Goal: Information Seeking & Learning: Find specific fact

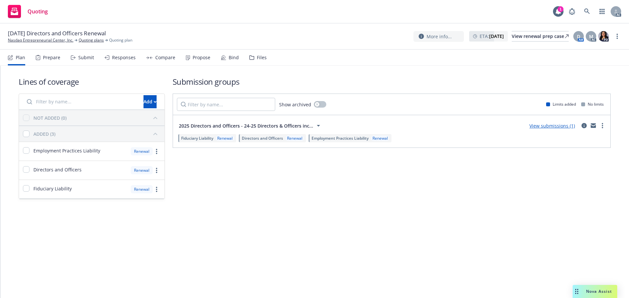
click at [51, 59] on div "Prepare" at bounding box center [51, 57] width 17 height 5
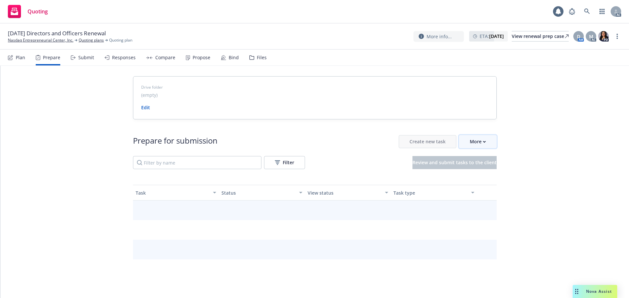
click at [475, 142] on div "More" at bounding box center [478, 142] width 16 height 12
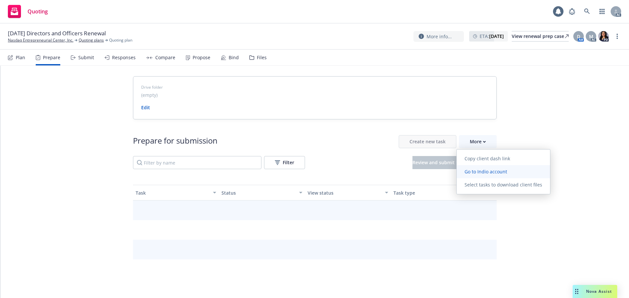
click at [481, 173] on span "Go to Indio account" at bounding box center [486, 172] width 58 height 6
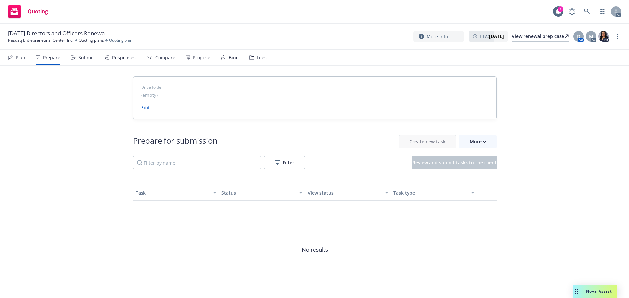
click at [577, 255] on div "Drive folder (empty) Edit Prepare for submission Create new task More Filter Re…" at bounding box center [314, 195] width 629 height 259
click at [29, 42] on link "Nasdaq Entrepreneurial Center, Inc." at bounding box center [41, 40] width 66 height 6
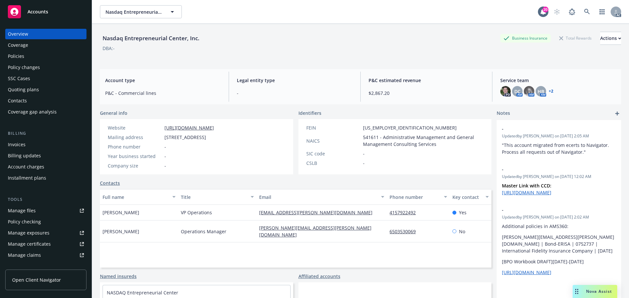
click at [22, 57] on div "Policies" at bounding box center [16, 56] width 16 height 10
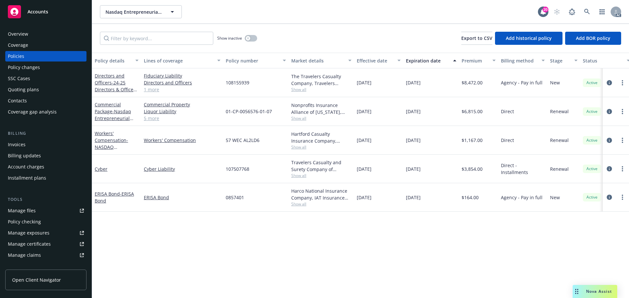
click at [157, 90] on link "1 more" at bounding box center [182, 89] width 77 height 7
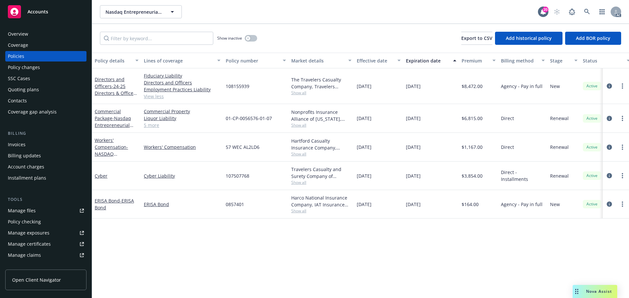
drag, startPoint x: 426, startPoint y: 84, endPoint x: 405, endPoint y: 87, distance: 21.0
click at [405, 87] on div "11/01/2025" at bounding box center [431, 86] width 56 height 36
copy span "11/01/2025"
click at [151, 95] on link "View less" at bounding box center [182, 96] width 77 height 7
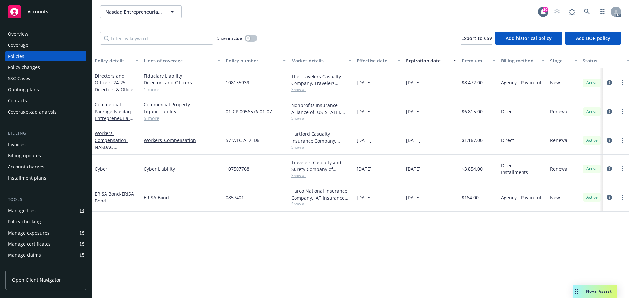
click at [151, 95] on div "Fiduciary Liability Directors and Officers Employment Practices Liability 1 more" at bounding box center [182, 82] width 82 height 29
click at [151, 93] on div "Fiduciary Liability Directors and Officers Employment Practices Liability 1 more" at bounding box center [182, 82] width 82 height 29
click at [152, 90] on link "1 more" at bounding box center [182, 89] width 77 height 7
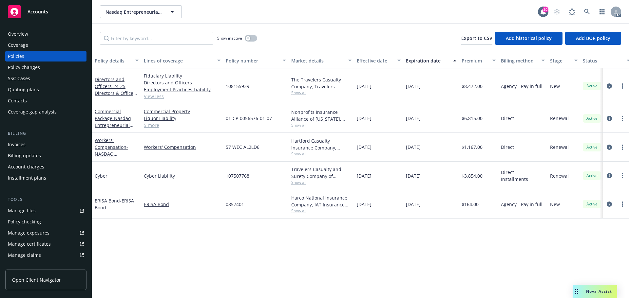
drag, startPoint x: 39, startPoint y: 38, endPoint x: 614, endPoint y: 71, distance: 575.7
click at [39, 38] on div "Overview" at bounding box center [46, 34] width 76 height 10
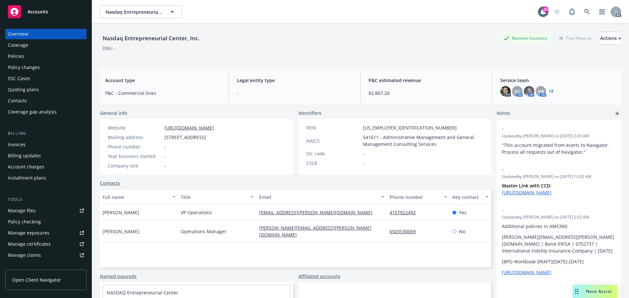
click at [522, 52] on div "Nasdaq Entrepreneurial Center, Inc. Business Insurance Total Rewards Actions DB…" at bounding box center [360, 45] width 521 height 27
click at [365, 18] on div "Nasdaq Entrepreneurial Center, Inc. Nasdaq Entrepreneurial Center, Inc. 20 AC" at bounding box center [360, 12] width 537 height 24
drag, startPoint x: 161, startPoint y: 136, endPoint x: 211, endPoint y: 135, distance: 50.8
click at [211, 135] on div "Mailing address 567 University Avenue, Palo Alto, CA, 94301" at bounding box center [160, 137] width 111 height 7
drag, startPoint x: 233, startPoint y: 137, endPoint x: 215, endPoint y: 136, distance: 18.0
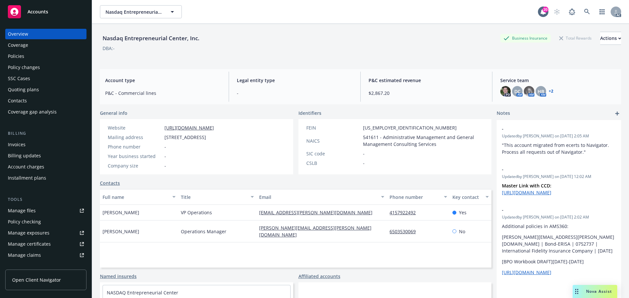
click at [206, 136] on span "567 University Avenue, Palo Alto, CA, 94301" at bounding box center [185, 137] width 42 height 7
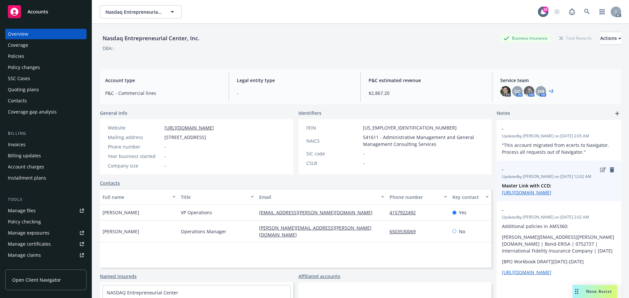
copy span "Palo Alto"
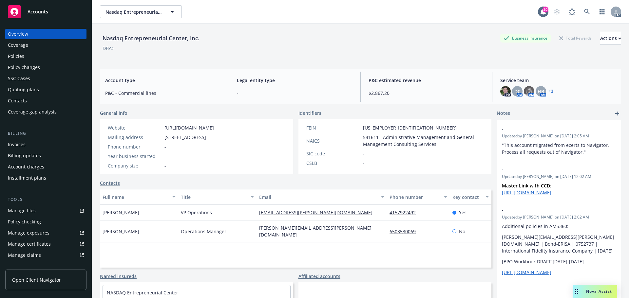
drag, startPoint x: 258, startPoint y: 137, endPoint x: 244, endPoint y: 137, distance: 13.4
click at [222, 137] on div "Website https://thecenter.nasdaq.org/ Mailing address 567 University Avenue, Pa…" at bounding box center [161, 146] width 122 height 55
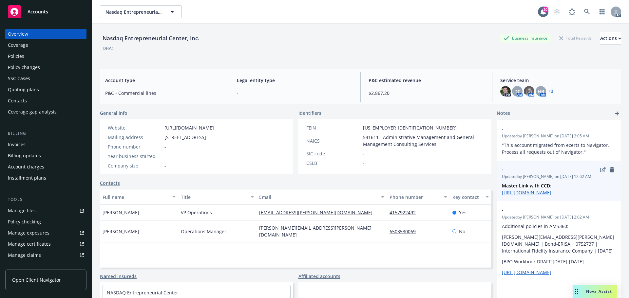
copy span "94301"
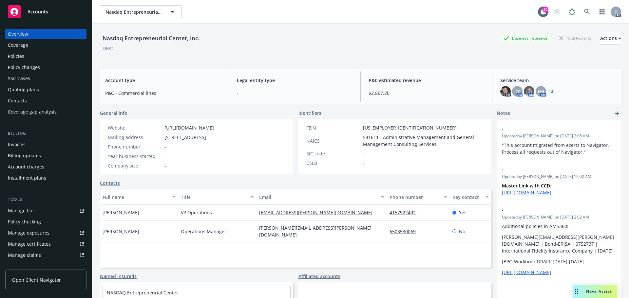
drag, startPoint x: 209, startPoint y: 126, endPoint x: 145, endPoint y: 123, distance: 63.7
click at [145, 123] on div "Website https://thecenter.nasdaq.org/ Mailing address 567 University Avenue, Pa…" at bounding box center [161, 146] width 122 height 55
copy div "https://thecenter.nasdaq.org/"
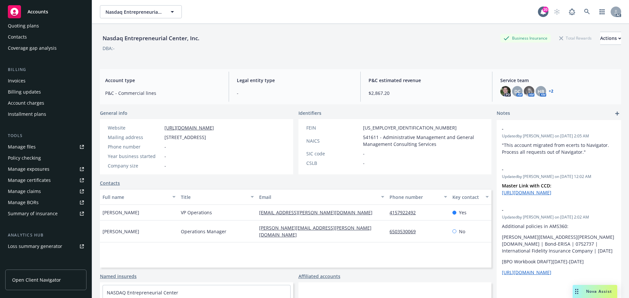
scroll to position [128, 0]
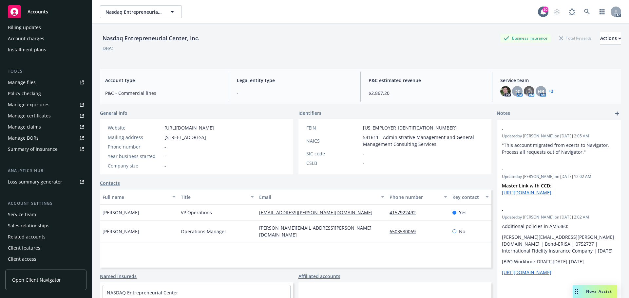
click at [34, 209] on div "Account settings Service team Sales relationships Related accounts Client featu…" at bounding box center [45, 233] width 81 height 64
click at [34, 210] on div "Service team" at bounding box center [22, 215] width 28 height 10
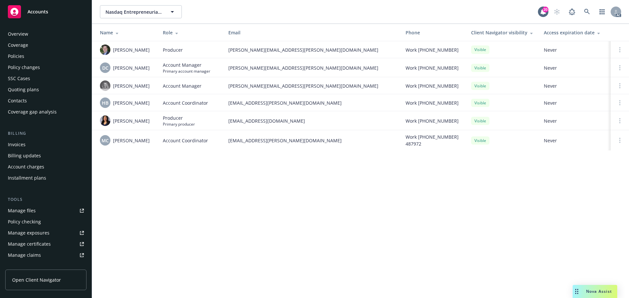
click at [29, 55] on div "Policies" at bounding box center [46, 56] width 76 height 10
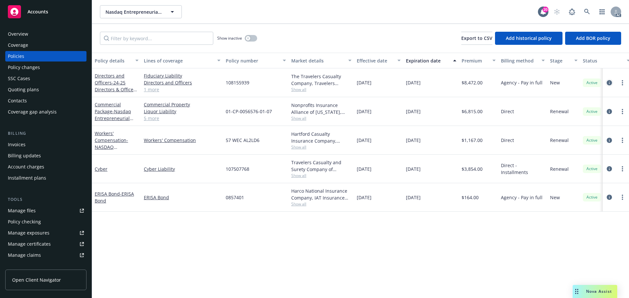
click at [609, 81] on icon "circleInformation" at bounding box center [609, 82] width 5 height 5
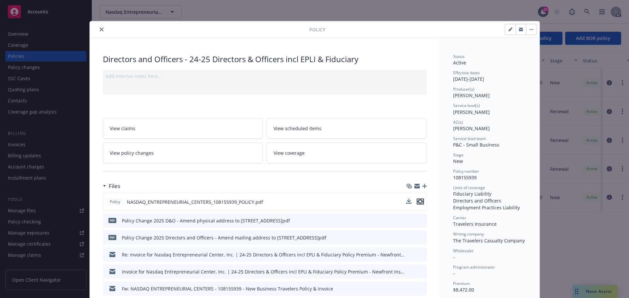
click at [419, 201] on icon "preview file" at bounding box center [420, 202] width 6 height 5
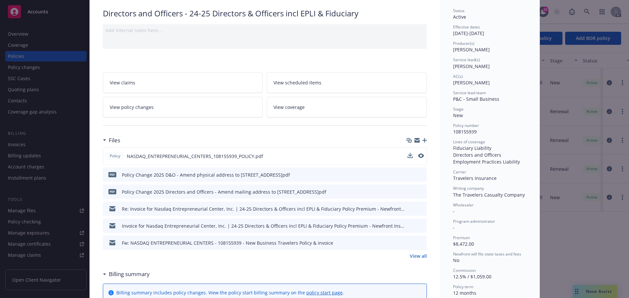
scroll to position [66, 0]
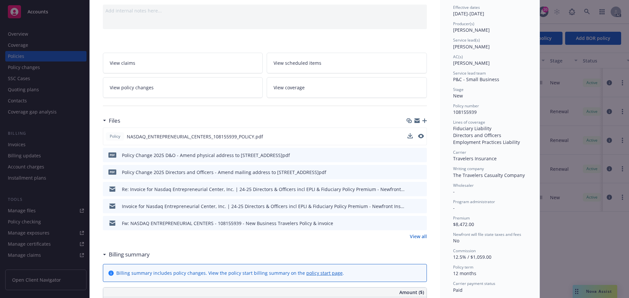
click at [419, 236] on link "View all" at bounding box center [418, 236] width 17 height 7
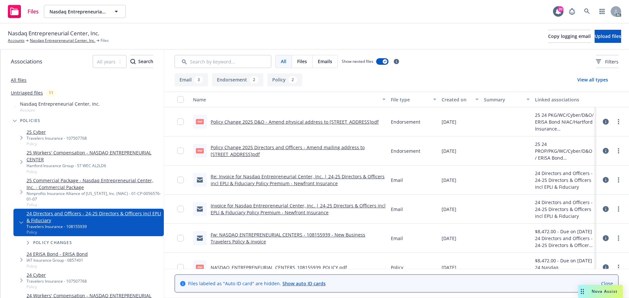
click at [265, 152] on link "Policy Change 2025 Directors and Officers - Amend mailing address to 567 Univer…" at bounding box center [288, 150] width 154 height 13
click at [245, 119] on link "Policy Change 2025 D&O - Amend physical address to 567 University Avenue, Palo …" at bounding box center [295, 122] width 168 height 6
click at [23, 82] on link "All files" at bounding box center [19, 80] width 16 height 6
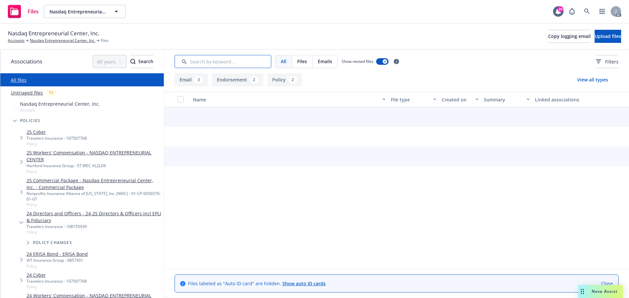
click at [204, 61] on input "Search by keyword..." at bounding box center [223, 61] width 97 height 13
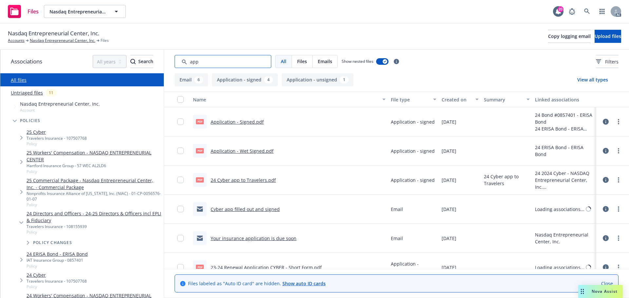
type input "app"
click at [458, 95] on button "Created on" at bounding box center [460, 100] width 42 height 16
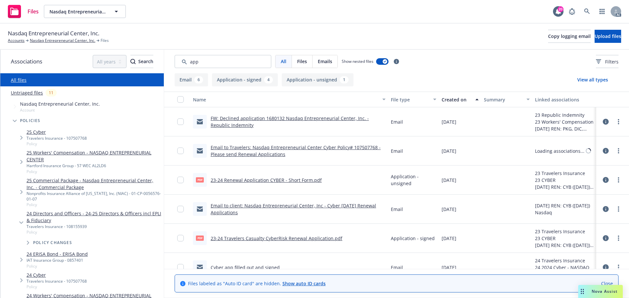
click at [458, 95] on button "Created on" at bounding box center [460, 100] width 42 height 16
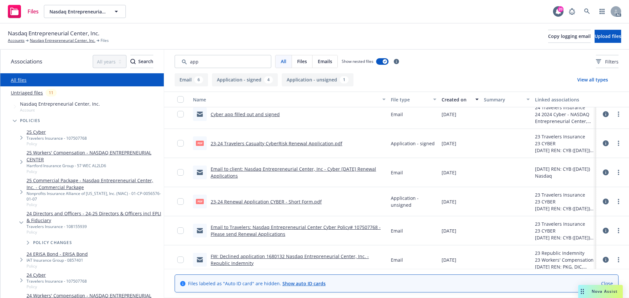
scroll to position [158, 0]
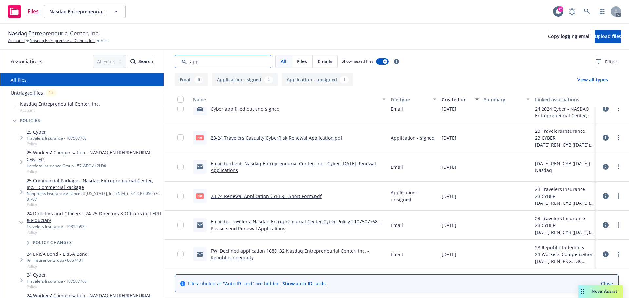
drag, startPoint x: 214, startPoint y: 59, endPoint x: 171, endPoint y: 65, distance: 43.3
click at [171, 65] on div "All Files Emails Show nested files Filters" at bounding box center [396, 62] width 465 height 24
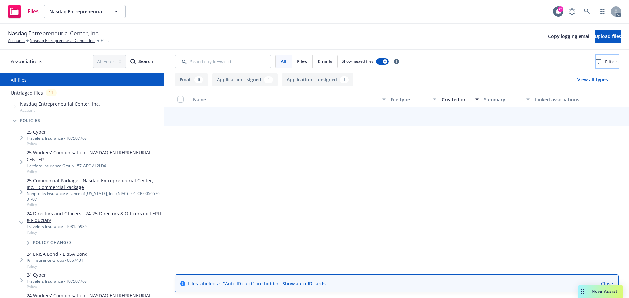
click at [605, 57] on button "Filters" at bounding box center [607, 61] width 23 height 13
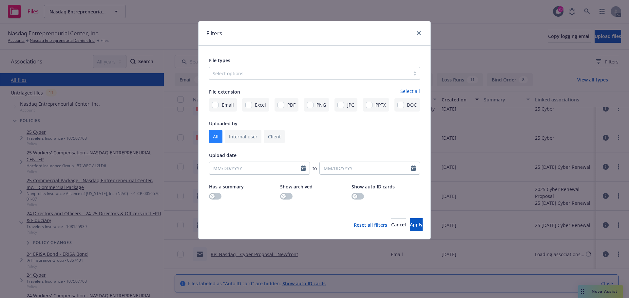
click at [345, 74] on div at bounding box center [310, 73] width 194 height 8
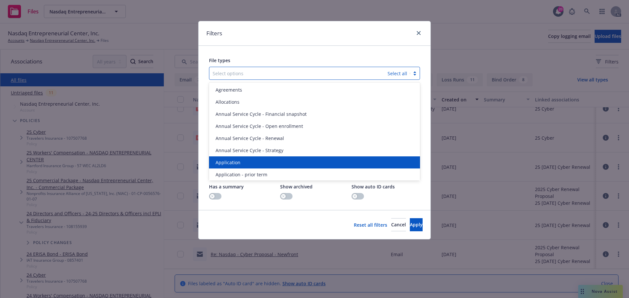
click at [248, 162] on div "Application" at bounding box center [314, 162] width 203 height 7
click at [248, 162] on span "Application - prior term" at bounding box center [242, 162] width 52 height 7
click at [248, 171] on span "Application - signed" at bounding box center [238, 174] width 44 height 7
click at [248, 162] on span "Application - unsigned" at bounding box center [241, 162] width 50 height 7
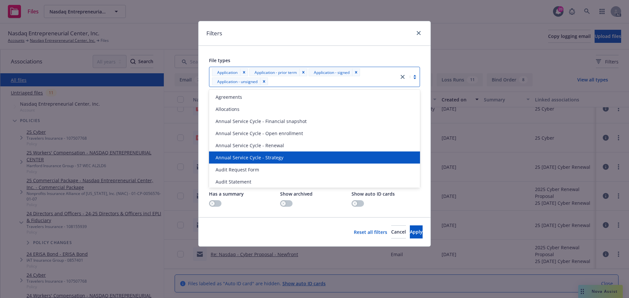
click at [248, 162] on div "Annual Service Cycle - Strategy" at bounding box center [314, 158] width 211 height 12
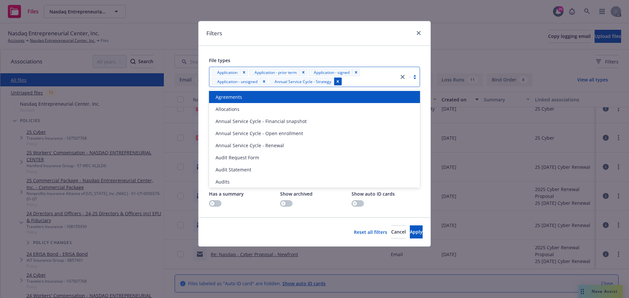
click at [341, 82] on div "Remove [object Object]" at bounding box center [338, 82] width 8 height 8
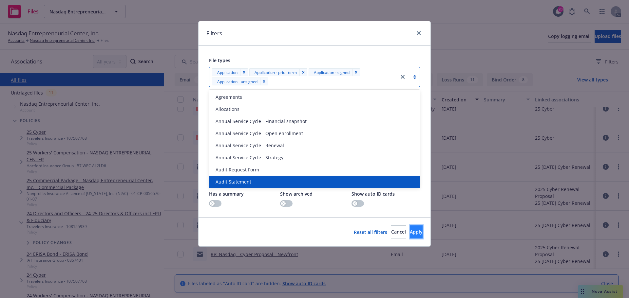
click at [410, 229] on button "Apply" at bounding box center [416, 232] width 13 height 13
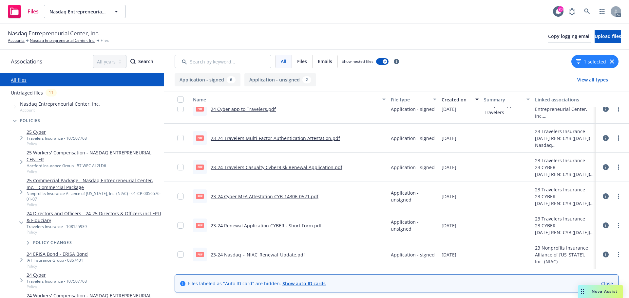
scroll to position [0, 0]
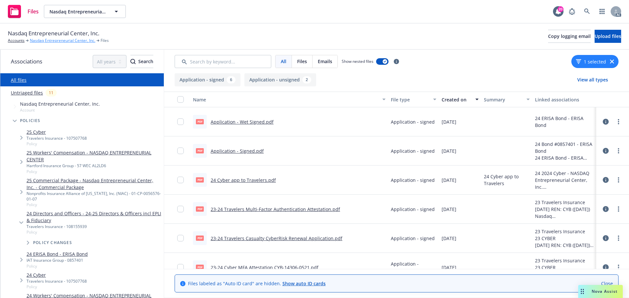
click at [81, 39] on link "Nasdaq Entrepreneurial Center, Inc." at bounding box center [63, 41] width 66 height 6
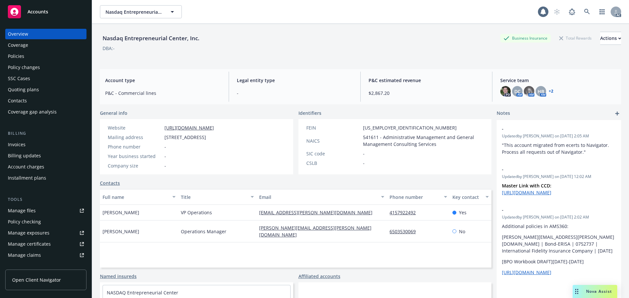
click at [22, 88] on div "Quoting plans" at bounding box center [23, 90] width 31 height 10
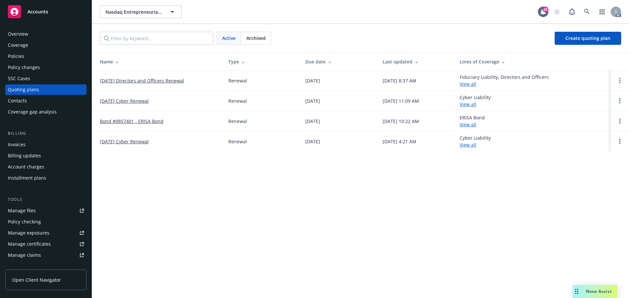
click at [253, 41] on span "Archived" at bounding box center [255, 38] width 19 height 7
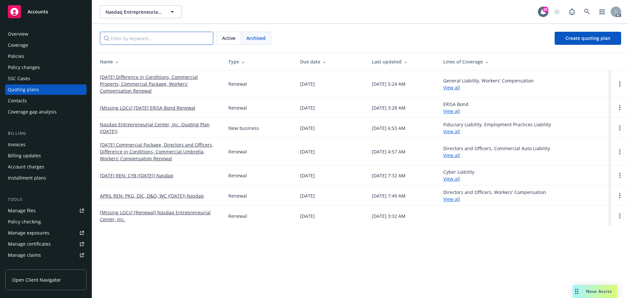
click at [212, 43] on input "Filter by keyword..." at bounding box center [156, 38] width 113 height 13
click at [223, 38] on span "Active" at bounding box center [228, 38] width 13 height 7
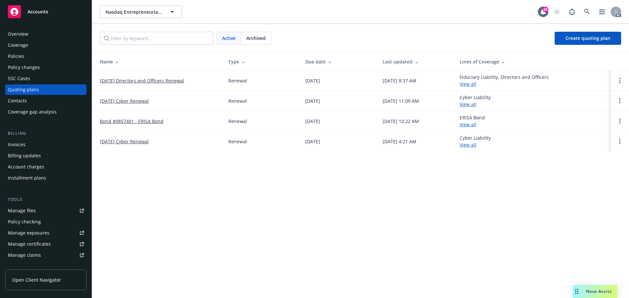
click at [157, 79] on link "[DATE] Directors and Officers Renewal" at bounding box center [142, 80] width 84 height 7
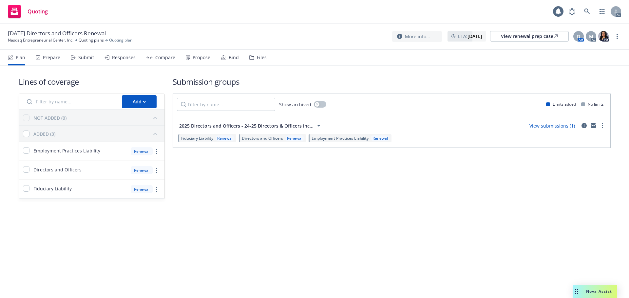
click at [261, 59] on div "Files" at bounding box center [262, 57] width 10 height 5
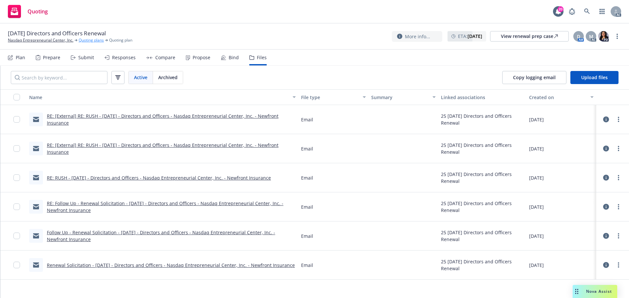
click at [87, 40] on link "Quoting plans" at bounding box center [91, 40] width 25 height 6
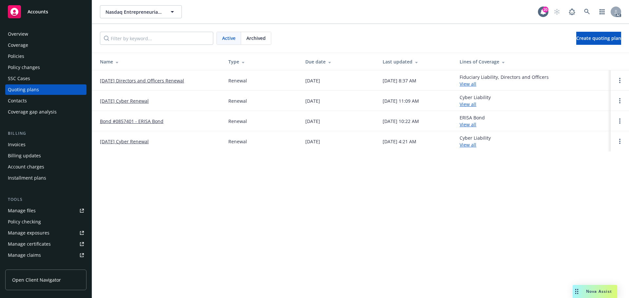
click at [263, 38] on span "Archived" at bounding box center [255, 38] width 19 height 7
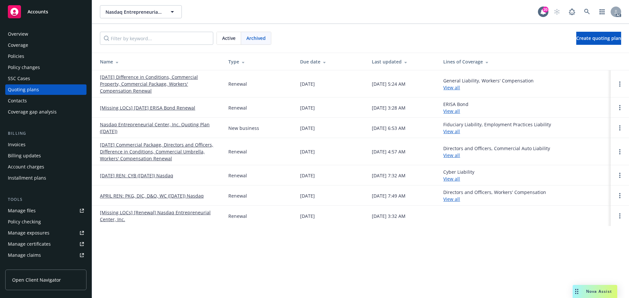
click at [149, 125] on link "Nasdaq Entrepreneurial Center, Inc. Quoting Plan ([DATE])" at bounding box center [159, 128] width 118 height 14
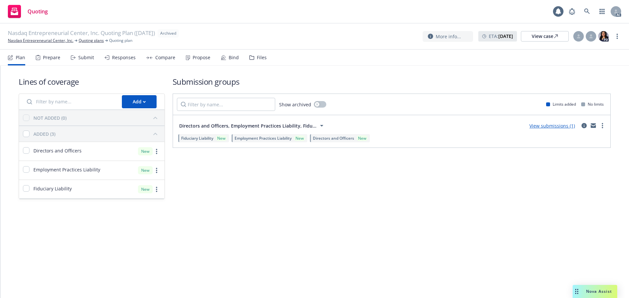
click at [257, 57] on div "Files" at bounding box center [262, 57] width 10 height 5
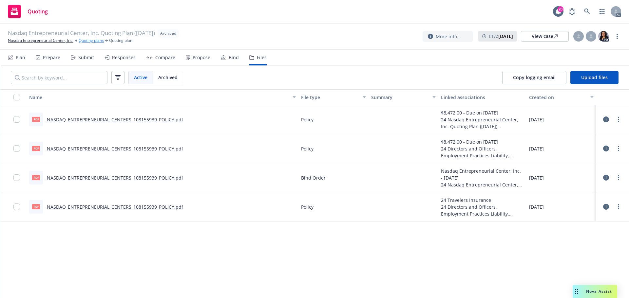
click at [86, 42] on link "Quoting plans" at bounding box center [91, 41] width 25 height 6
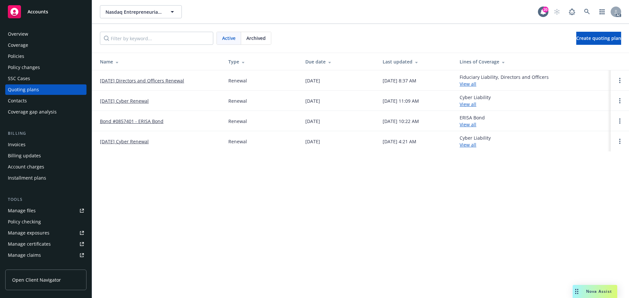
click at [61, 32] on div "Overview" at bounding box center [46, 34] width 76 height 10
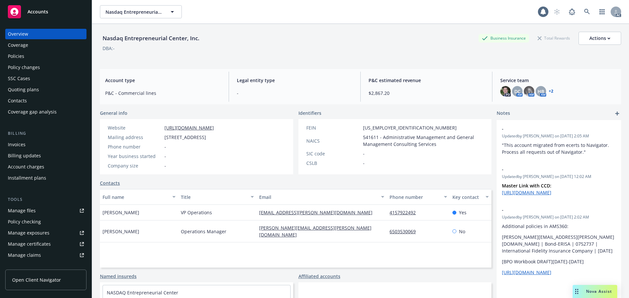
click at [11, 215] on div "Manage files" at bounding box center [22, 211] width 28 height 10
click at [26, 60] on div "Policies" at bounding box center [46, 56] width 76 height 10
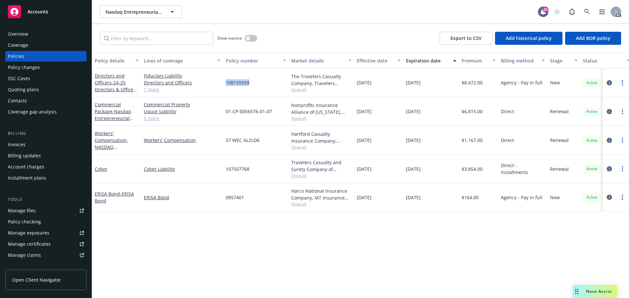
drag, startPoint x: 249, startPoint y: 82, endPoint x: 224, endPoint y: 87, distance: 25.5
click at [224, 87] on div "108155939" at bounding box center [256, 82] width 66 height 29
copy span "108155939"
drag, startPoint x: 40, startPoint y: 38, endPoint x: 45, endPoint y: 40, distance: 5.4
click at [40, 38] on div "Overview" at bounding box center [46, 34] width 76 height 10
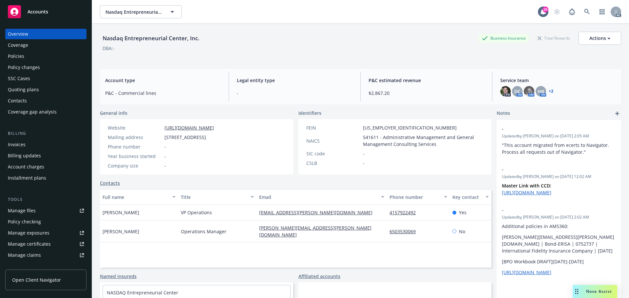
drag, startPoint x: 141, startPoint y: 213, endPoint x: 100, endPoint y: 214, distance: 40.6
click at [100, 214] on div "Nicola Corzine" at bounding box center [139, 213] width 78 height 16
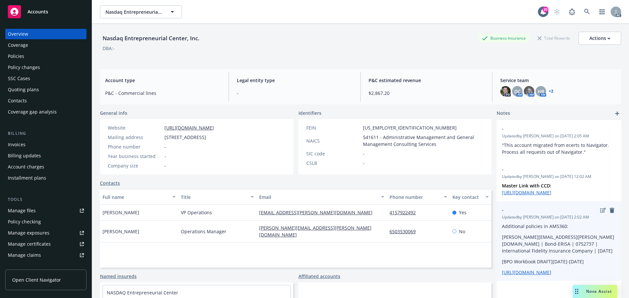
copy span "Nicola Corzine"
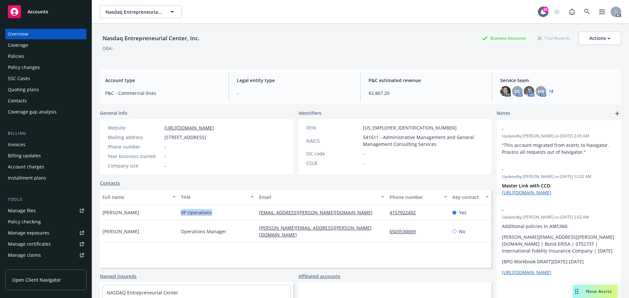
drag, startPoint x: 216, startPoint y: 214, endPoint x: 179, endPoint y: 213, distance: 36.7
click at [179, 213] on div "VP Operations" at bounding box center [217, 213] width 78 height 16
copy span "VP Operations"
drag, startPoint x: 419, startPoint y: 211, endPoint x: 624, endPoint y: 236, distance: 205.7
click at [387, 212] on div "4157922492" at bounding box center [418, 213] width 63 height 16
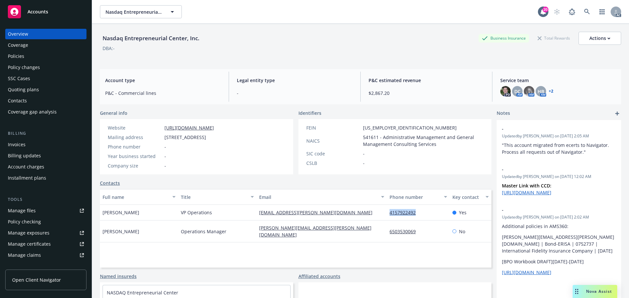
copy link "4157922492"
drag, startPoint x: 350, startPoint y: 211, endPoint x: 627, endPoint y: 237, distance: 278.7
click at [234, 211] on div "Nicola Corzine VP Operations nicola.corzine@thecenter.nasdaq.org 4157922492 Yes" at bounding box center [296, 213] width 392 height 16
copy div "nicola.corzine@thecenter.nasdaq.org"
drag, startPoint x: 133, startPoint y: 214, endPoint x: 92, endPoint y: 212, distance: 40.3
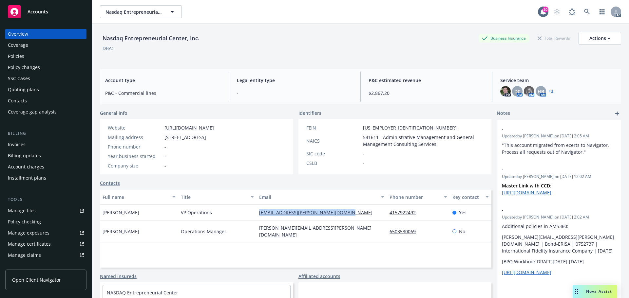
click at [92, 212] on div "Nasdaq Entrepreneurial Center, Inc. Business Insurance Total Rewards Actions DB…" at bounding box center [360, 173] width 537 height 298
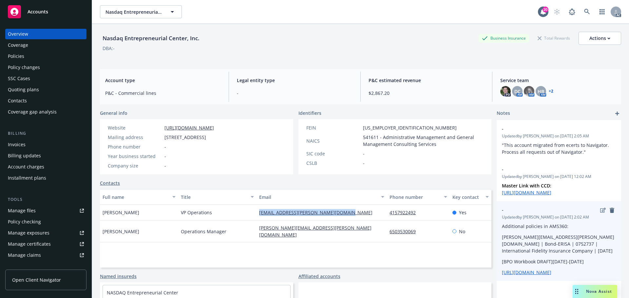
copy span "Nicola Corzine"
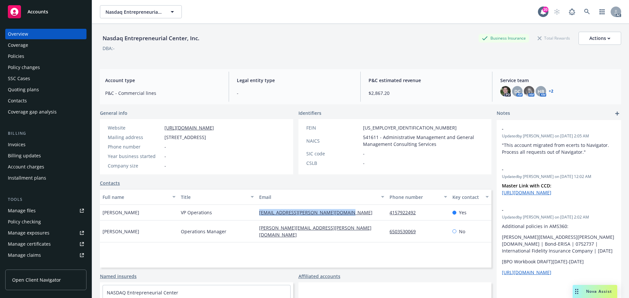
drag, startPoint x: 222, startPoint y: 210, endPoint x: 173, endPoint y: 213, distance: 49.2
click at [173, 213] on div "Nicola Corzine VP Operations nicola.corzine@thecenter.nasdaq.org 4157922492 Yes" at bounding box center [296, 213] width 392 height 16
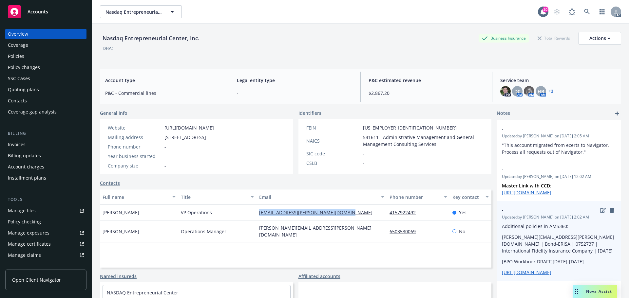
copy div "VP Operations"
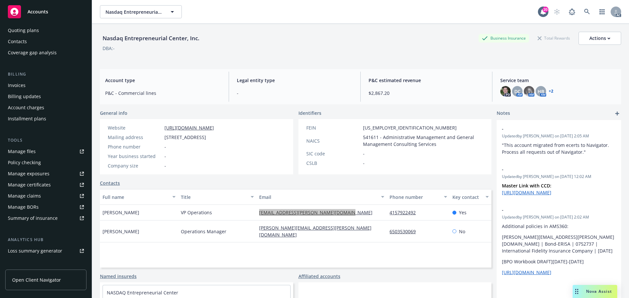
scroll to position [128, 0]
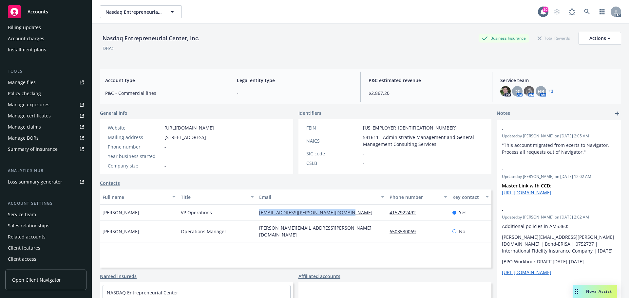
click at [49, 211] on div "Service team" at bounding box center [46, 215] width 76 height 10
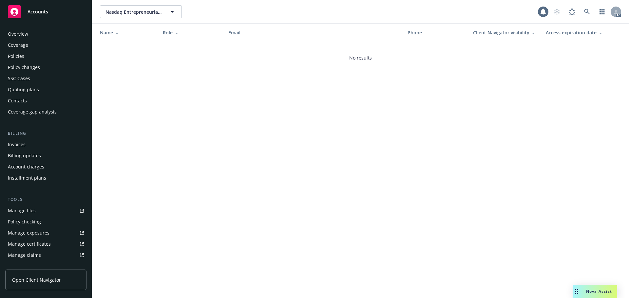
scroll to position [128, 0]
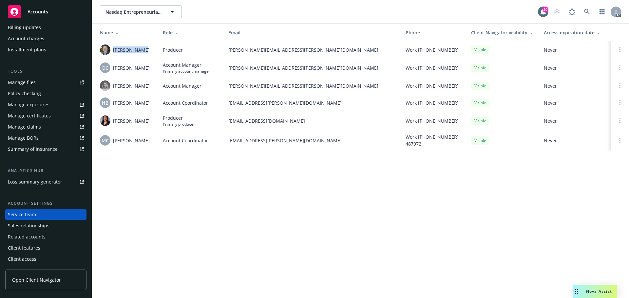
drag, startPoint x: 148, startPoint y: 51, endPoint x: 113, endPoint y: 53, distance: 34.8
click at [113, 53] on div "Bryan Martin" at bounding box center [126, 50] width 52 height 10
click at [134, 65] on span "[PERSON_NAME]" at bounding box center [131, 68] width 37 height 7
drag, startPoint x: 144, startPoint y: 119, endPoint x: 112, endPoint y: 122, distance: 32.2
click at [112, 122] on div "Ivoree Jordan" at bounding box center [126, 121] width 52 height 10
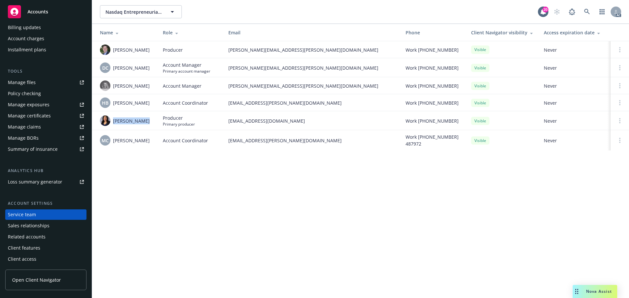
copy span "Ivoree Jordan"
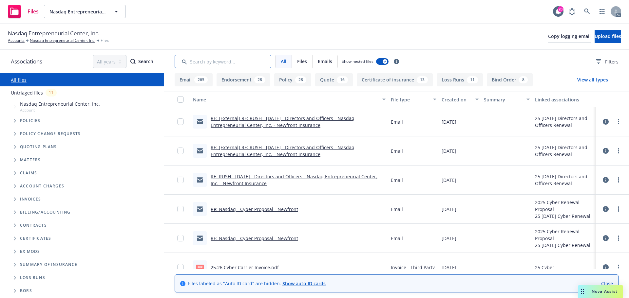
click at [212, 66] on input "Search by keyword..." at bounding box center [223, 61] width 97 height 13
click at [605, 63] on span "Filters" at bounding box center [611, 61] width 13 height 7
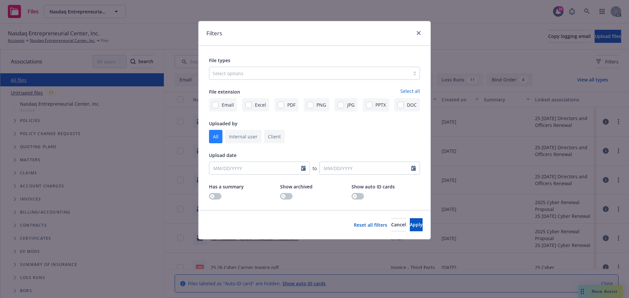
click at [325, 75] on div at bounding box center [310, 73] width 194 height 8
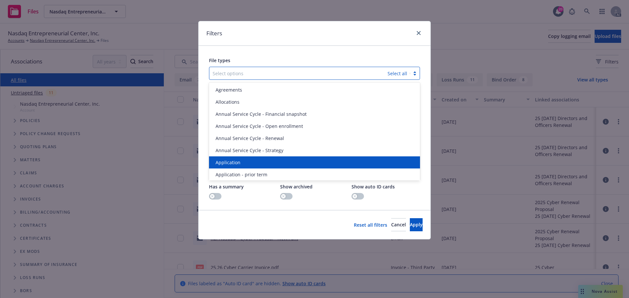
click at [243, 162] on div "Application" at bounding box center [314, 162] width 203 height 7
click at [243, 171] on span "Application - prior term" at bounding box center [242, 174] width 52 height 7
click at [243, 162] on span "Application - signed" at bounding box center [238, 162] width 44 height 7
click at [243, 162] on span "Application - unsigned" at bounding box center [241, 162] width 50 height 7
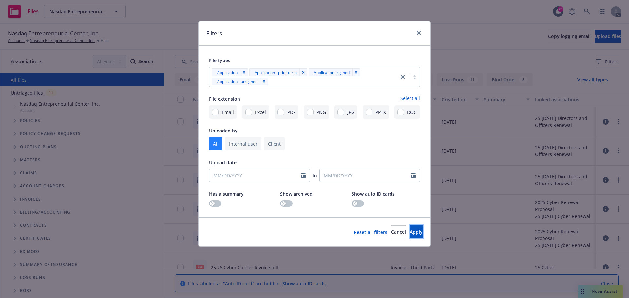
click at [410, 226] on button "Apply" at bounding box center [416, 232] width 13 height 13
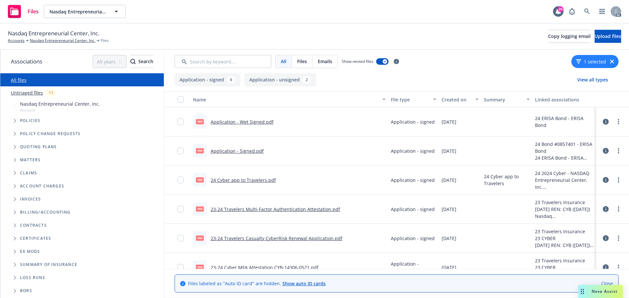
click at [611, 61] on icon "button" at bounding box center [612, 62] width 4 height 4
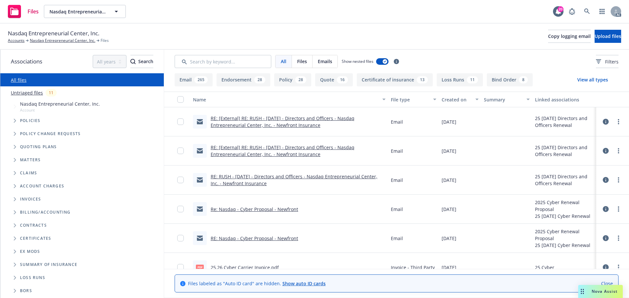
click at [12, 120] on span "Tree Example" at bounding box center [15, 121] width 10 height 10
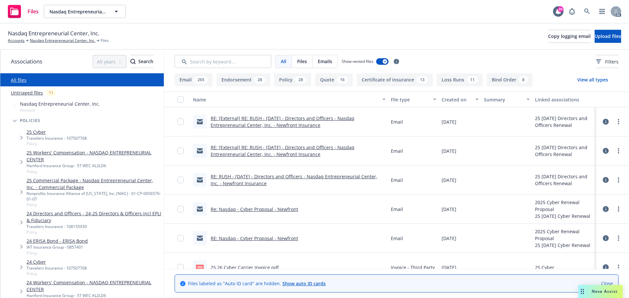
click at [67, 220] on link "24 Directors and Officers - 24-25 Directors & Officers incl EPLI & Fiduciary" at bounding box center [94, 217] width 135 height 14
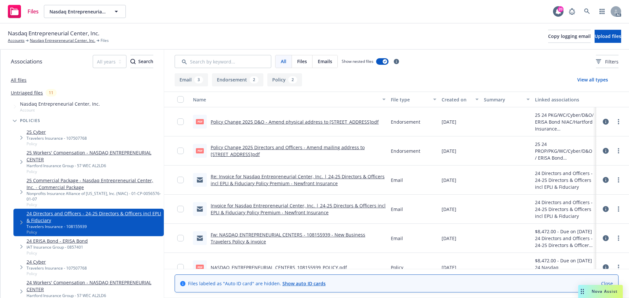
click at [243, 80] on button "Endorsement 2" at bounding box center [237, 79] width 51 height 13
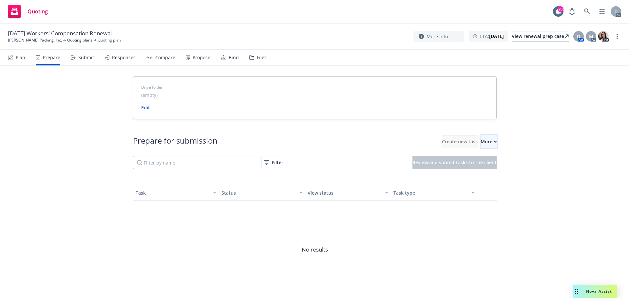
click at [481, 140] on div "More" at bounding box center [489, 142] width 16 height 12
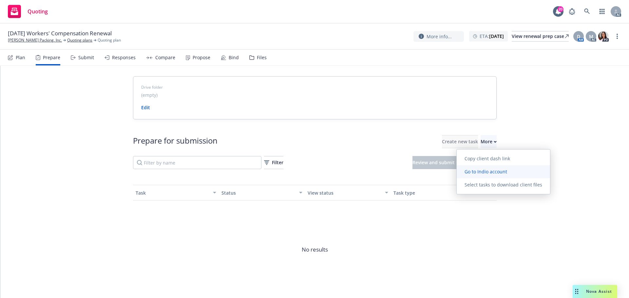
click at [484, 171] on span "Go to Indio account" at bounding box center [486, 172] width 58 height 6
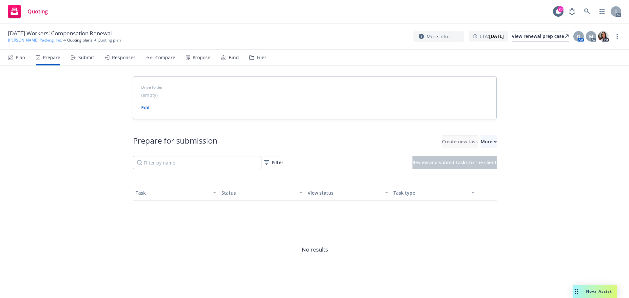
click at [29, 42] on link "[PERSON_NAME] Packing, Inc." at bounding box center [35, 40] width 54 height 6
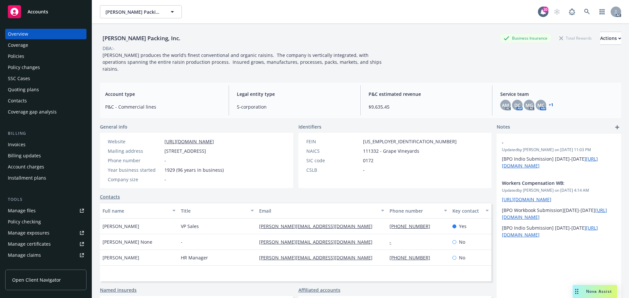
click at [374, 30] on div "[PERSON_NAME] Packing, Inc. Business Insurance Total Rewards Actions DBA: - [PE…" at bounding box center [360, 51] width 521 height 54
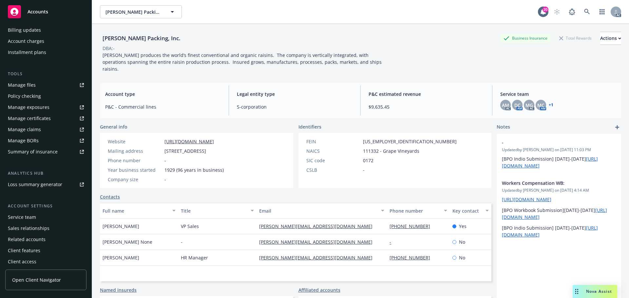
scroll to position [128, 0]
click at [69, 205] on div "Account settings" at bounding box center [45, 204] width 81 height 7
click at [54, 213] on div "Service team" at bounding box center [46, 215] width 76 height 10
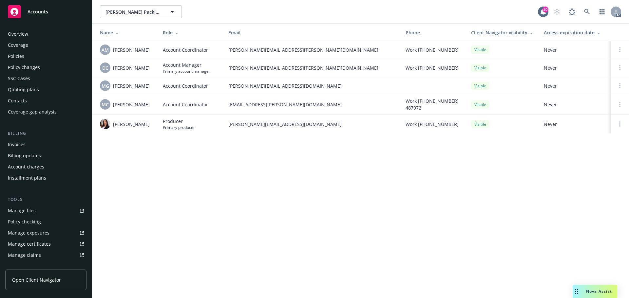
scroll to position [128, 0]
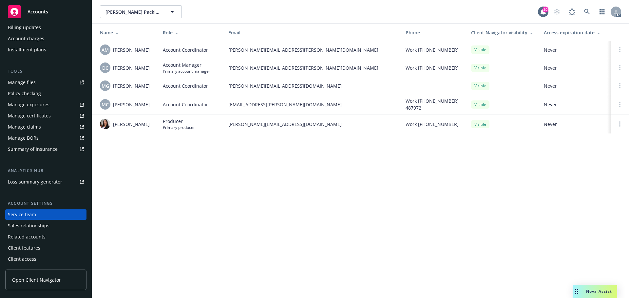
drag, startPoint x: 154, startPoint y: 65, endPoint x: 114, endPoint y: 68, distance: 39.7
click at [114, 68] on td "DC [PERSON_NAME]" at bounding box center [125, 67] width 66 height 19
copy span "[PERSON_NAME]"
drag, startPoint x: 145, startPoint y: 88, endPoint x: 113, endPoint y: 89, distance: 32.1
click at [113, 89] on div "MG [PERSON_NAME]" at bounding box center [126, 86] width 52 height 10
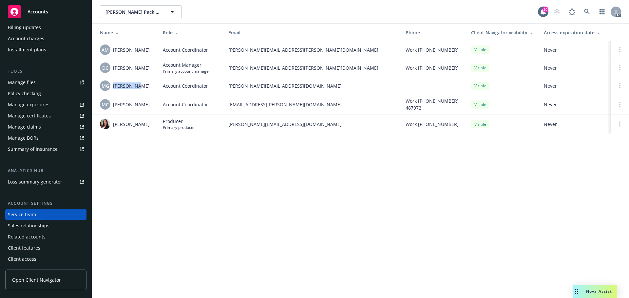
copy span "[PERSON_NAME]"
click at [149, 84] on div "MG [PERSON_NAME]" at bounding box center [126, 86] width 52 height 10
drag, startPoint x: 148, startPoint y: 85, endPoint x: 113, endPoint y: 86, distance: 35.4
click at [113, 86] on div "MG [PERSON_NAME]" at bounding box center [126, 86] width 52 height 10
copy span "[PERSON_NAME]"
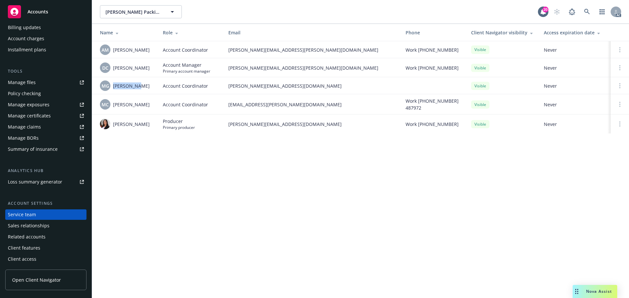
drag, startPoint x: 155, startPoint y: 103, endPoint x: 114, endPoint y: 107, distance: 41.4
click at [114, 107] on td "MC [PERSON_NAME]" at bounding box center [125, 104] width 66 height 20
copy span "[PERSON_NAME]"
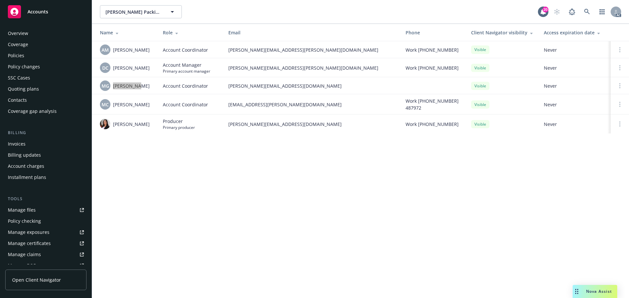
scroll to position [0, 0]
click at [17, 51] on div "Policies" at bounding box center [16, 56] width 16 height 10
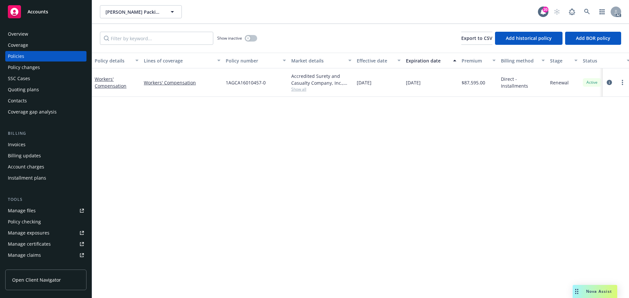
click at [614, 83] on div at bounding box center [615, 83] width 21 height 8
click at [611, 82] on icon "circleInformation" at bounding box center [609, 82] width 5 height 5
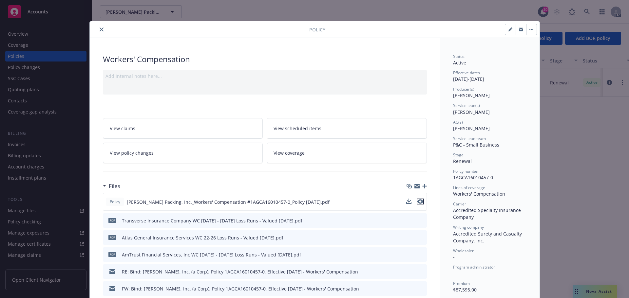
click at [420, 201] on icon "preview file" at bounding box center [420, 202] width 6 height 5
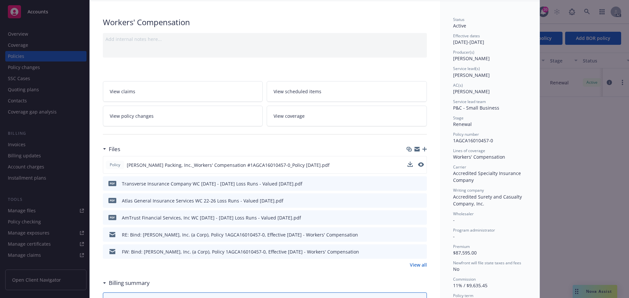
scroll to position [66, 0]
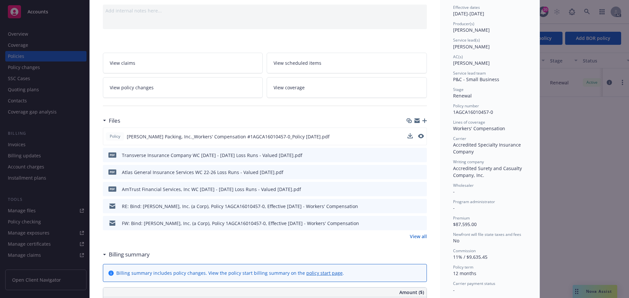
click at [418, 238] on link "View all" at bounding box center [418, 236] width 17 height 7
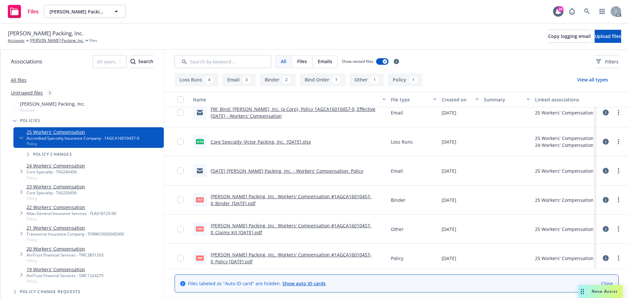
scroll to position [88, 0]
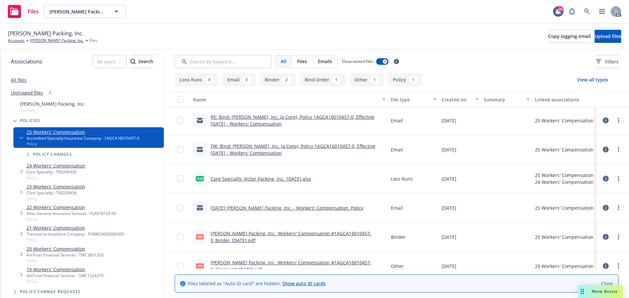
click at [22, 82] on link "All files" at bounding box center [19, 80] width 16 height 6
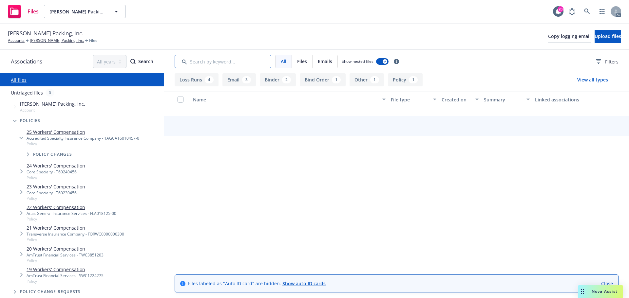
click at [229, 65] on input "Search by keyword..." at bounding box center [223, 61] width 97 height 13
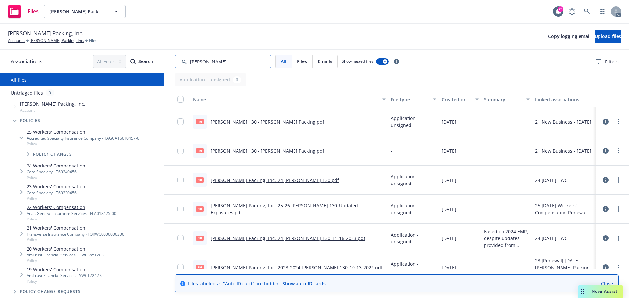
type input "acord"
click at [446, 100] on div "Created on" at bounding box center [457, 99] width 30 height 7
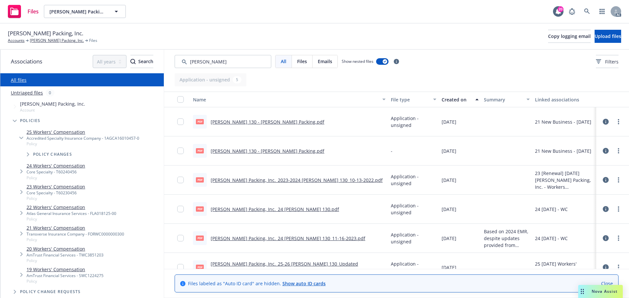
click at [446, 100] on div "Created on" at bounding box center [457, 99] width 30 height 7
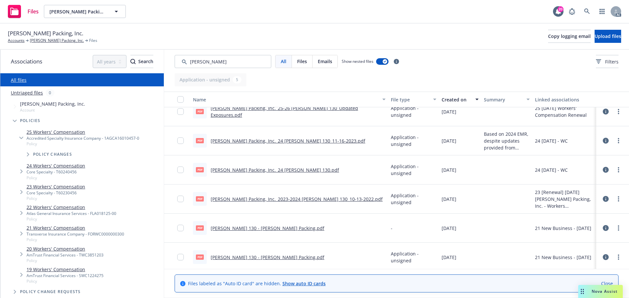
scroll to position [13, 0]
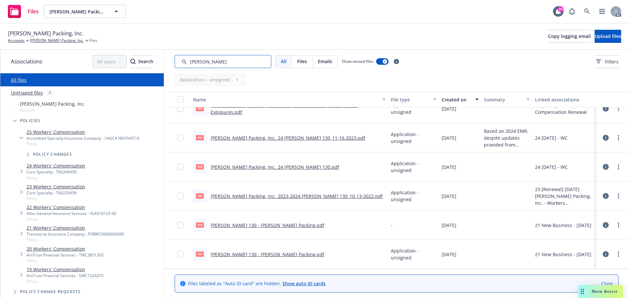
drag, startPoint x: 246, startPoint y: 64, endPoint x: 179, endPoint y: 53, distance: 68.7
click at [179, 53] on div "All Files Emails Show nested files Filters" at bounding box center [396, 62] width 465 height 24
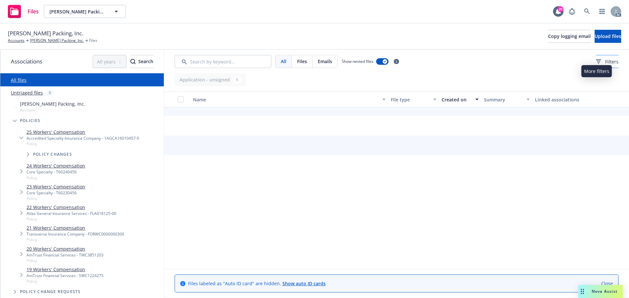
click at [596, 59] on div "Filters" at bounding box center [607, 61] width 23 height 7
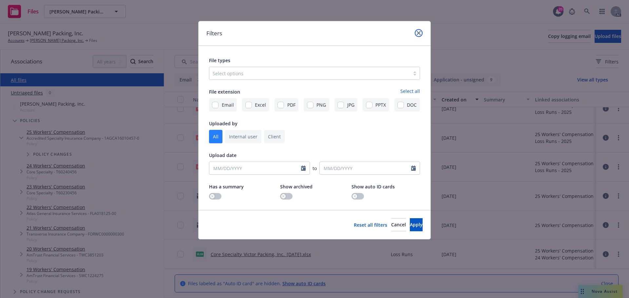
click at [417, 30] on link "close" at bounding box center [419, 33] width 8 height 8
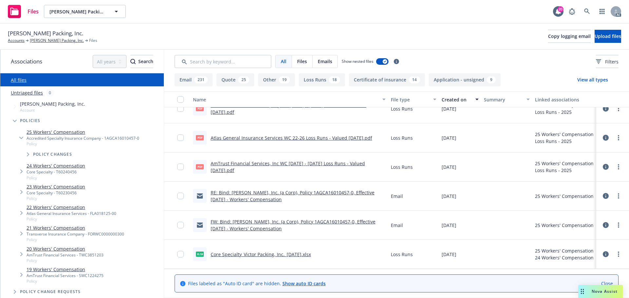
click at [251, 68] on div "All Files Emails Show nested files Filters" at bounding box center [396, 62] width 465 height 24
click at [247, 62] on input "Search by keyword..." at bounding box center [223, 61] width 97 height 13
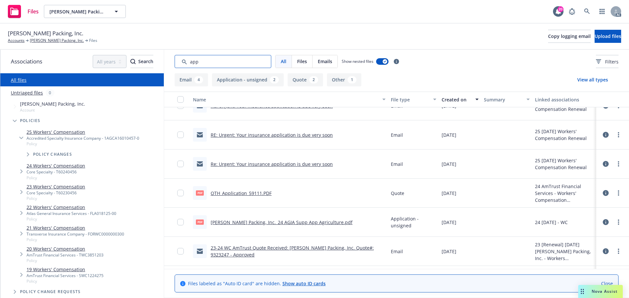
scroll to position [100, 0]
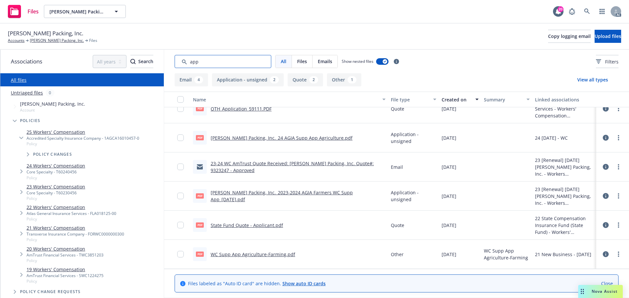
type input "app"
drag, startPoint x: 204, startPoint y: 54, endPoint x: 167, endPoint y: 55, distance: 37.4
click at [167, 55] on div "All Files Emails Show nested files Filters" at bounding box center [396, 62] width 465 height 24
drag, startPoint x: 229, startPoint y: 59, endPoint x: 145, endPoint y: 59, distance: 84.5
click at [145, 59] on div "Associations All years 2027 2026 2025 2024 2023 2022 2021 2020 2019 2018 2017 2…" at bounding box center [314, 174] width 629 height 249
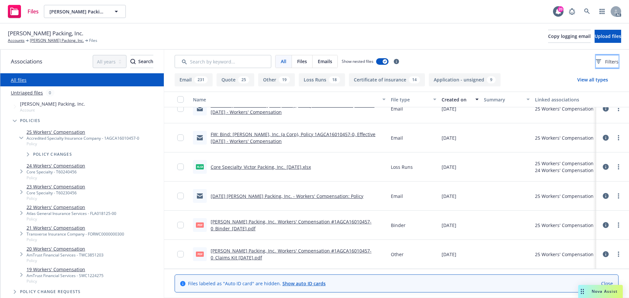
click at [596, 66] on button "Filters" at bounding box center [607, 61] width 23 height 13
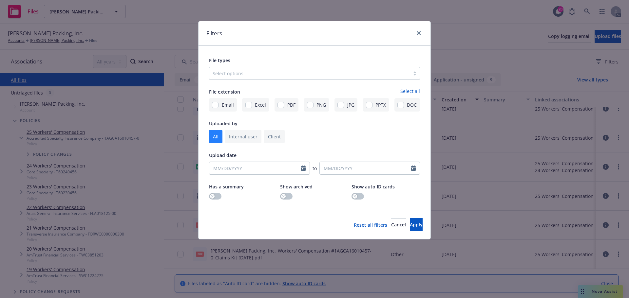
click at [324, 75] on div at bounding box center [310, 73] width 194 height 8
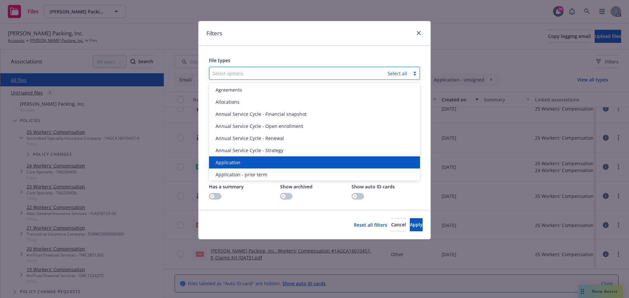
click at [248, 164] on div "Application" at bounding box center [314, 162] width 203 height 7
click at [248, 164] on span "Application - prior term" at bounding box center [242, 162] width 52 height 7
click at [248, 164] on span "Application - signed" at bounding box center [238, 162] width 44 height 7
click at [248, 164] on span "Application - unsigned" at bounding box center [241, 162] width 50 height 7
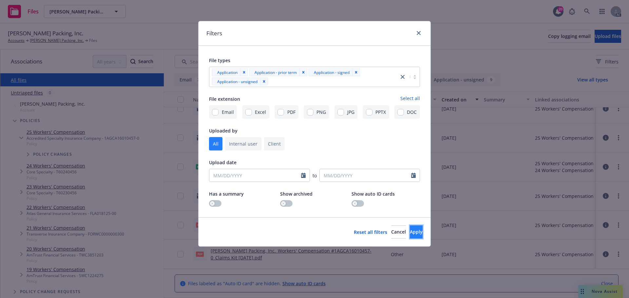
click at [410, 229] on span "Apply" at bounding box center [416, 232] width 13 height 6
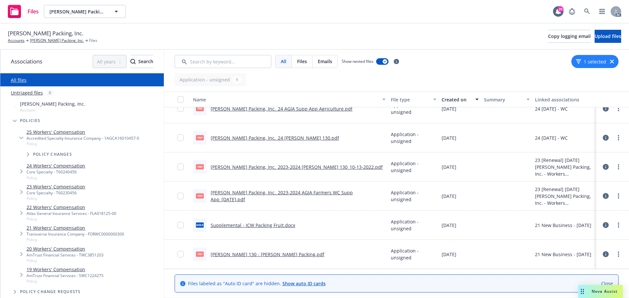
click at [609, 60] on div "1 selected" at bounding box center [594, 61] width 47 height 13
click at [613, 63] on icon "button" at bounding box center [612, 62] width 4 height 4
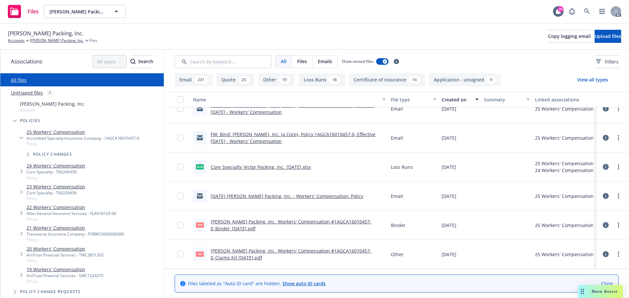
click at [29, 134] on link "25 Workers' Compensation" at bounding box center [83, 132] width 113 height 7
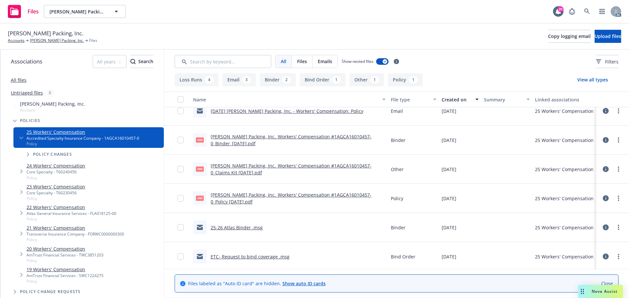
scroll to position [186, 0]
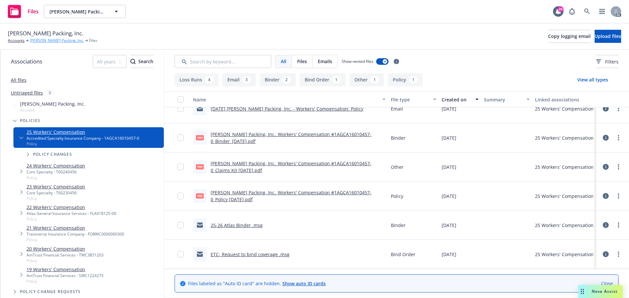
click at [48, 41] on link "Victor Packing, Inc." at bounding box center [57, 41] width 54 height 6
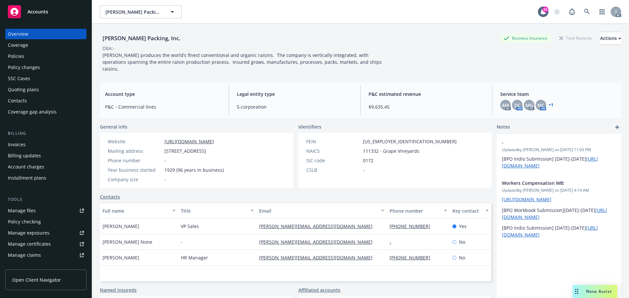
click at [358, 44] on div "[PERSON_NAME] Packing, Inc. Business Insurance Total Rewards Actions" at bounding box center [360, 38] width 521 height 13
drag, startPoint x: 101, startPoint y: 55, endPoint x: 367, endPoint y: 63, distance: 265.8
click at [367, 63] on div "Victor Packing produces the world’s finest conventional and organic raisins. Th…" at bounding box center [247, 62] width 295 height 21
copy span "Victor Packing produces the world’s finest conventional and organic raisins. Th…"
click at [419, 36] on div "Victor Packing, Inc. Business Insurance Total Rewards Actions" at bounding box center [360, 38] width 521 height 13
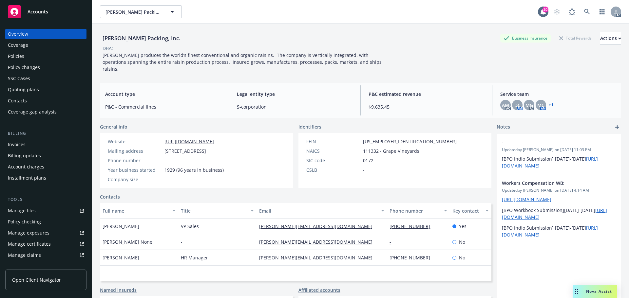
click at [424, 48] on div "DBA: -" at bounding box center [360, 48] width 521 height 7
click at [375, 148] on span "111332 - Grape Vineyards" at bounding box center [391, 151] width 56 height 7
drag, startPoint x: 376, startPoint y: 144, endPoint x: 354, endPoint y: 144, distance: 22.0
click at [354, 148] on div "NAICS 111332 - Grape Vineyards" at bounding box center [382, 151] width 156 height 7
copy div "111332"
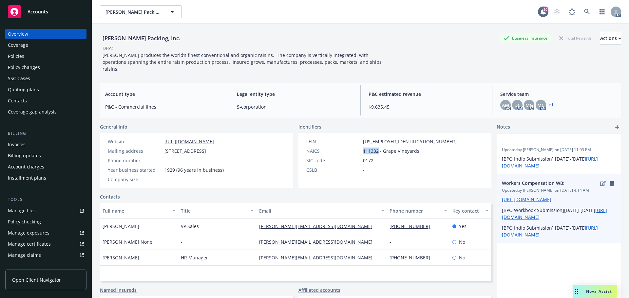
copy div "111332"
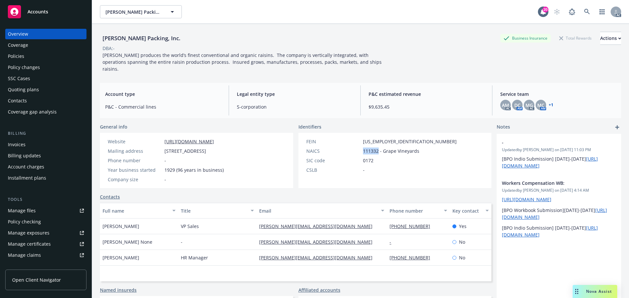
copy div "111332"
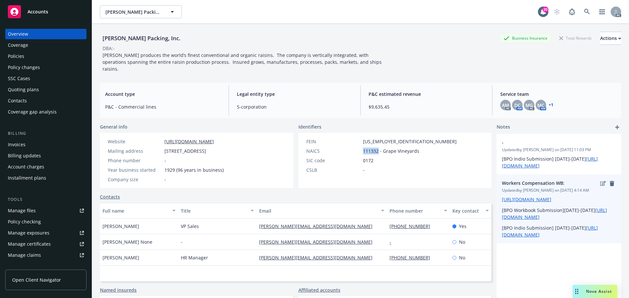
copy div "111332"
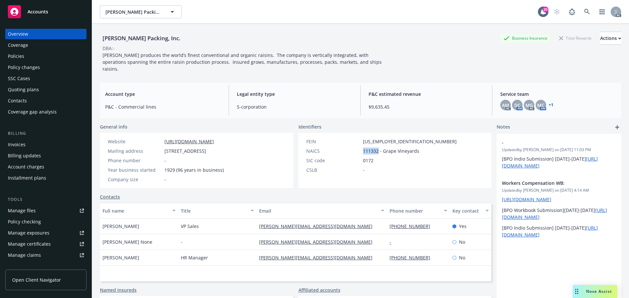
click at [34, 54] on div "Policies" at bounding box center [46, 56] width 76 height 10
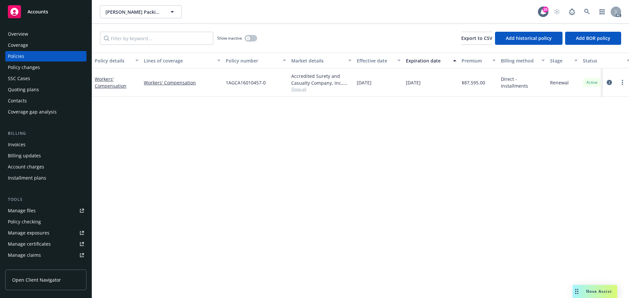
drag, startPoint x: 385, startPoint y: 85, endPoint x: 371, endPoint y: 86, distance: 14.8
click at [371, 86] on div "01/01/2025" at bounding box center [378, 82] width 49 height 29
copy span "2025"
click at [299, 91] on span "Show all" at bounding box center [321, 89] width 60 height 6
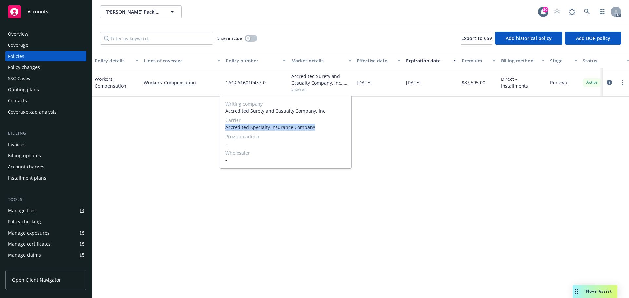
drag, startPoint x: 304, startPoint y: 125, endPoint x: 225, endPoint y: 125, distance: 79.0
click at [225, 125] on div "Writing company Accredited Surety and Casualty Company, Inc. Carrier Accredited…" at bounding box center [285, 131] width 131 height 73
copy span "Accredited Specialty Insurance Company"
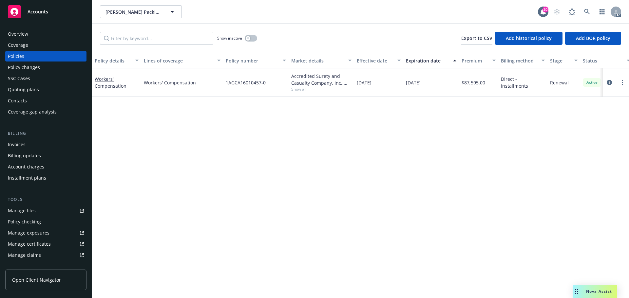
click at [383, 133] on div "Policy details Lines of coverage Policy number Market details Effective date Ex…" at bounding box center [360, 176] width 537 height 246
drag, startPoint x: 271, startPoint y: 81, endPoint x: 561, endPoint y: 140, distance: 296.0
click at [224, 83] on div "1AGCA16010457-0" at bounding box center [256, 82] width 66 height 29
copy span "1AGCA16010457-0"
drag, startPoint x: 484, startPoint y: 83, endPoint x: 464, endPoint y: 86, distance: 20.2
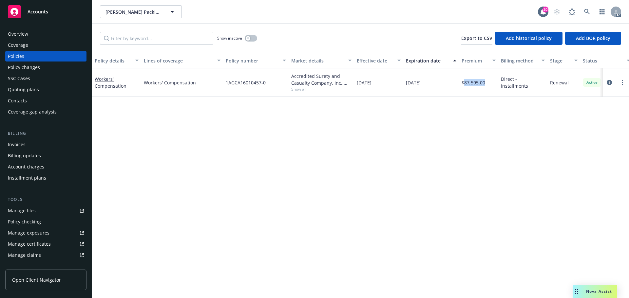
click at [464, 86] on div "$87,595.00" at bounding box center [478, 82] width 39 height 29
copy span "87,595.00"
drag, startPoint x: 192, startPoint y: 83, endPoint x: 145, endPoint y: 81, distance: 46.6
click at [145, 81] on link "Workers' Compensation" at bounding box center [182, 82] width 77 height 7
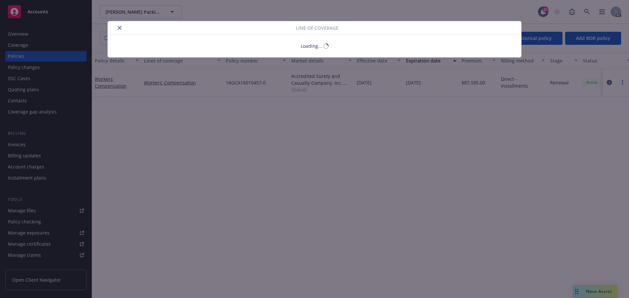
click at [250, 37] on div "Loading..." at bounding box center [314, 46] width 413 height 23
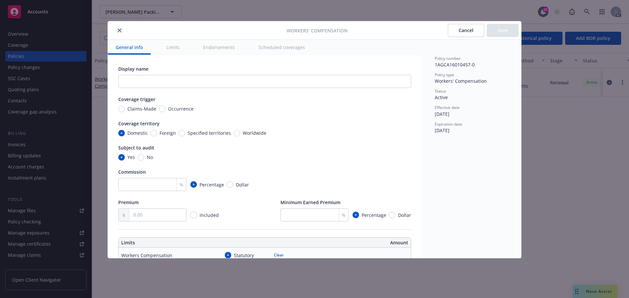
click at [117, 29] on button "close" at bounding box center [120, 31] width 8 height 8
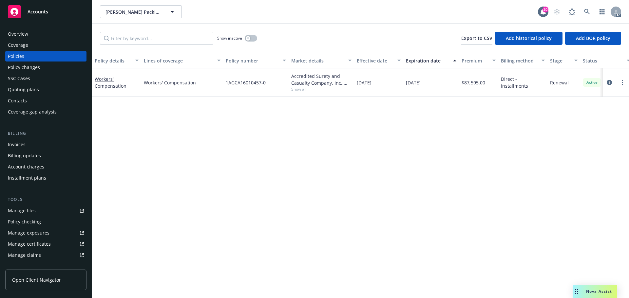
click at [249, 42] on div "Show inactive" at bounding box center [237, 38] width 40 height 13
click at [249, 39] on icon "button" at bounding box center [248, 38] width 2 height 2
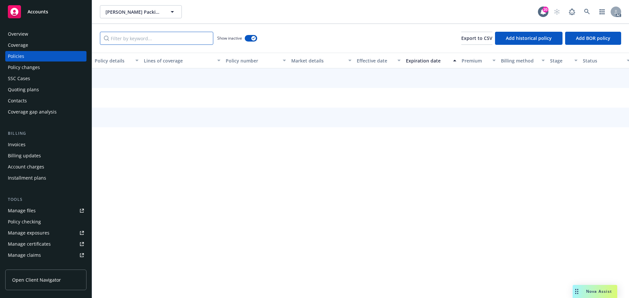
click at [171, 41] on input "Filter by keyword..." at bounding box center [156, 38] width 113 height 13
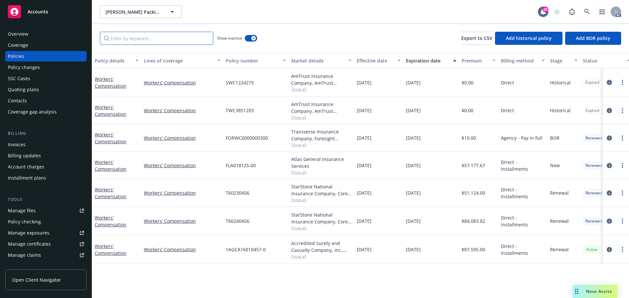
paste input "Workers' Compensation"
type input "Workers' Compensation"
drag, startPoint x: 385, startPoint y: 222, endPoint x: 371, endPoint y: 225, distance: 13.8
click at [371, 225] on div "01/01/2024" at bounding box center [378, 221] width 49 height 29
click at [295, 226] on span "Show all" at bounding box center [321, 228] width 60 height 6
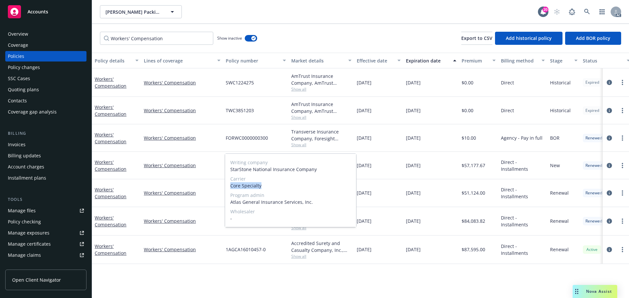
drag, startPoint x: 274, startPoint y: 186, endPoint x: 232, endPoint y: 185, distance: 42.6
click at [232, 185] on span "Core Specialty" at bounding box center [290, 185] width 121 height 7
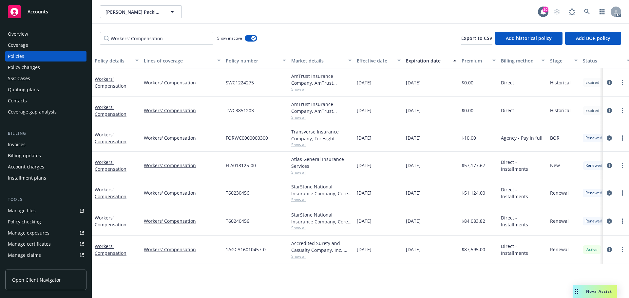
click at [524, 220] on span "Direct - Installments" at bounding box center [523, 222] width 44 height 14
drag, startPoint x: 246, startPoint y: 218, endPoint x: 252, endPoint y: 219, distance: 6.1
click at [248, 218] on div "T60240456" at bounding box center [256, 221] width 66 height 29
click at [252, 219] on div "T60240456" at bounding box center [256, 221] width 66 height 29
drag, startPoint x: 262, startPoint y: 221, endPoint x: 225, endPoint y: 219, distance: 37.1
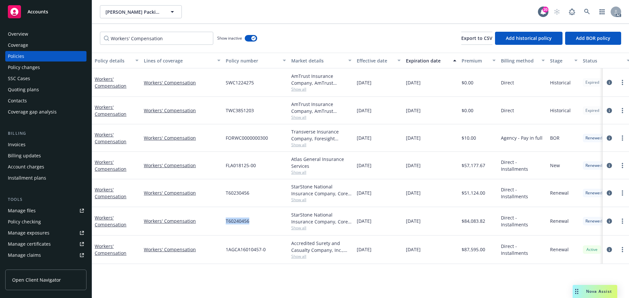
click at [225, 219] on div "T60240456" at bounding box center [256, 221] width 66 height 29
drag, startPoint x: 488, startPoint y: 222, endPoint x: 464, endPoint y: 223, distance: 23.3
click at [464, 223] on div "$84,083.82" at bounding box center [478, 221] width 39 height 29
drag, startPoint x: 388, startPoint y: 192, endPoint x: 372, endPoint y: 193, distance: 16.1
click at [372, 193] on div "01/01/2023" at bounding box center [378, 194] width 49 height 28
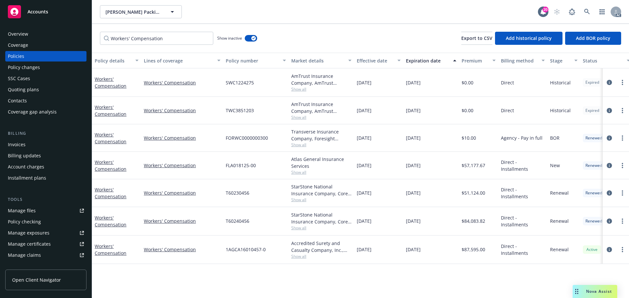
click at [303, 198] on span "Show all" at bounding box center [321, 200] width 60 height 6
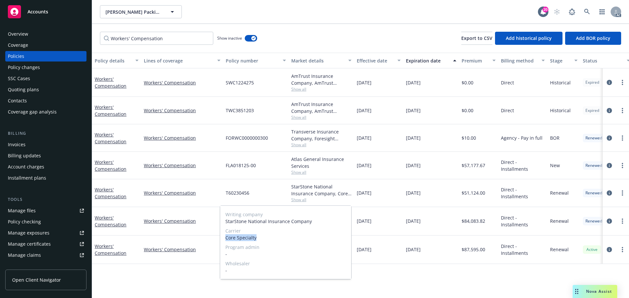
drag, startPoint x: 256, startPoint y: 240, endPoint x: 225, endPoint y: 237, distance: 31.0
click at [225, 237] on div "Writing company StarStone National Insurance Company Carrier Core Specialty Pro…" at bounding box center [285, 242] width 131 height 73
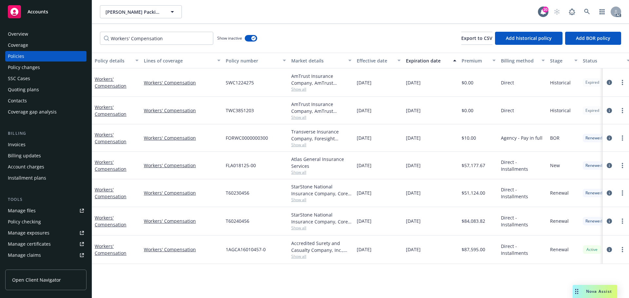
click at [448, 194] on div "01/01/2024" at bounding box center [431, 194] width 56 height 28
drag, startPoint x: 258, startPoint y: 195, endPoint x: 226, endPoint y: 193, distance: 32.2
click at [226, 193] on div "T60230456" at bounding box center [256, 194] width 66 height 28
drag, startPoint x: 484, startPoint y: 192, endPoint x: 466, endPoint y: 194, distance: 18.1
click at [466, 194] on div "$51,124.00" at bounding box center [478, 194] width 39 height 28
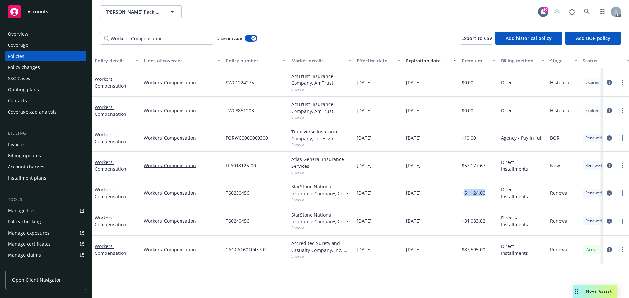
drag, startPoint x: 383, startPoint y: 166, endPoint x: 371, endPoint y: 167, distance: 12.2
click at [371, 167] on div "01/01/2022" at bounding box center [378, 166] width 49 height 28
click at [302, 174] on span "Show all" at bounding box center [321, 173] width 60 height 6
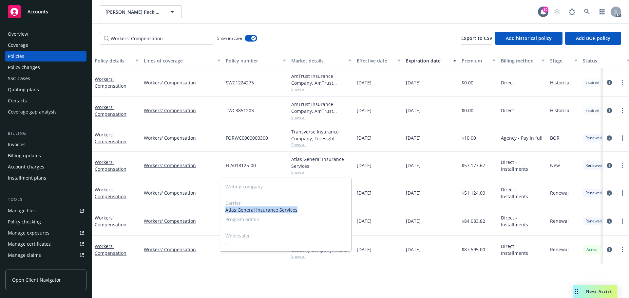
drag, startPoint x: 299, startPoint y: 212, endPoint x: 224, endPoint y: 207, distance: 75.2
click at [224, 207] on div "Writing company - Carrier Atlas General Insurance Services Program admin - Whol…" at bounding box center [285, 214] width 131 height 73
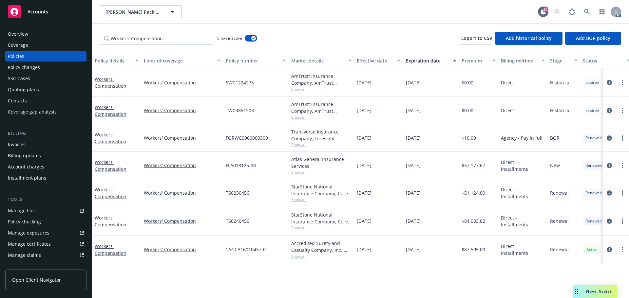
click at [429, 209] on div "01/01/2025" at bounding box center [431, 221] width 56 height 29
drag, startPoint x: 270, startPoint y: 162, endPoint x: 225, endPoint y: 163, distance: 44.9
click at [225, 163] on div "FLA018125-00" at bounding box center [256, 166] width 66 height 28
drag, startPoint x: 489, startPoint y: 166, endPoint x: 464, endPoint y: 166, distance: 24.6
click at [464, 166] on div "$57,177.67" at bounding box center [478, 166] width 39 height 28
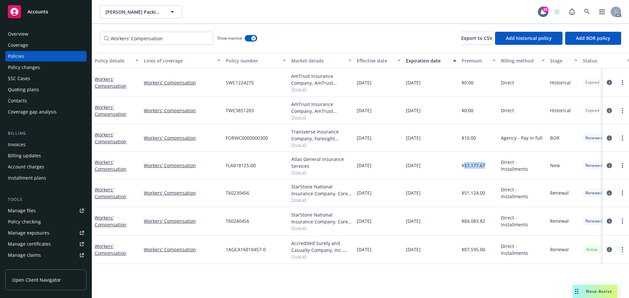
drag, startPoint x: 386, startPoint y: 137, endPoint x: 372, endPoint y: 137, distance: 14.4
click at [372, 137] on div "01/01/2021" at bounding box center [378, 139] width 49 height 28
click at [300, 144] on span "Show all" at bounding box center [321, 145] width 60 height 6
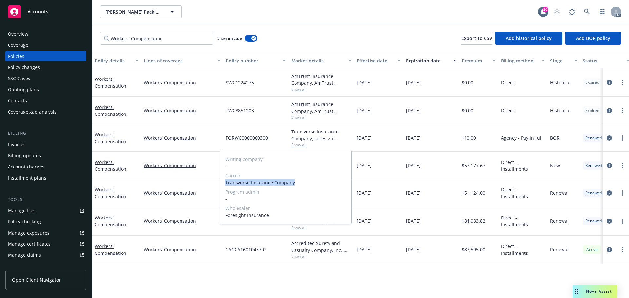
drag, startPoint x: 298, startPoint y: 182, endPoint x: 527, endPoint y: 235, distance: 234.7
click at [224, 184] on div "Writing company - Carrier Transverse Insurance Company Program admin - Wholesal…" at bounding box center [285, 187] width 131 height 73
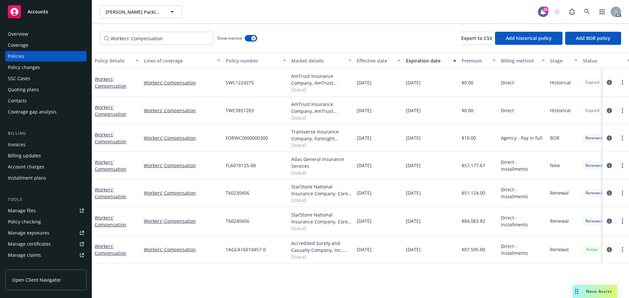
click at [508, 218] on span "Direct - Installments" at bounding box center [523, 222] width 44 height 14
drag, startPoint x: 278, startPoint y: 139, endPoint x: 349, endPoint y: 159, distance: 73.9
click at [226, 139] on div "FORWC0000000300" at bounding box center [256, 139] width 66 height 28
drag, startPoint x: 478, startPoint y: 138, endPoint x: 466, endPoint y: 140, distance: 12.3
click at [466, 140] on div "$10.00" at bounding box center [478, 139] width 39 height 28
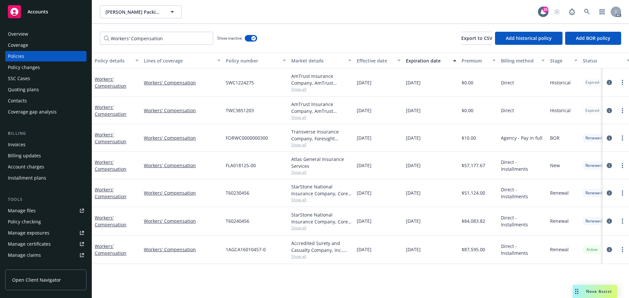
click at [298, 259] on span "Show all" at bounding box center [321, 257] width 60 height 6
click at [442, 245] on div "01/01/2026" at bounding box center [431, 250] width 56 height 29
click at [298, 228] on span "Show all" at bounding box center [321, 228] width 60 height 6
click at [358, 214] on div "01/01/2024" at bounding box center [378, 221] width 49 height 29
click at [311, 200] on span "Show all" at bounding box center [321, 200] width 60 height 6
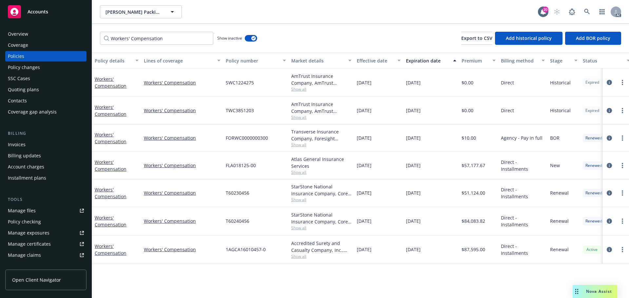
click at [339, 194] on div "StarStone National Insurance Company, Core Specialty" at bounding box center [321, 190] width 60 height 14
click at [302, 167] on div "Atlas General Insurance Services" at bounding box center [321, 163] width 60 height 14
click at [298, 171] on span "Show all" at bounding box center [321, 173] width 60 height 6
click at [321, 161] on div "Atlas General Insurance Services" at bounding box center [321, 163] width 60 height 14
click at [300, 145] on span "Show all" at bounding box center [321, 145] width 60 height 6
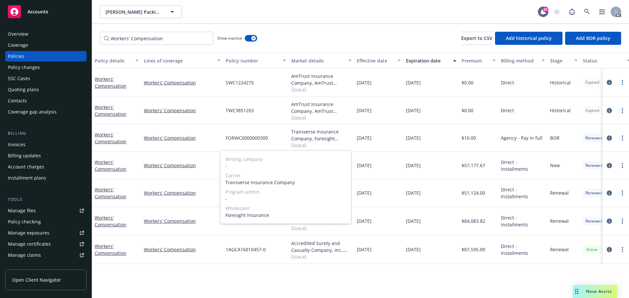
click at [329, 145] on span "Show all" at bounding box center [321, 145] width 60 height 6
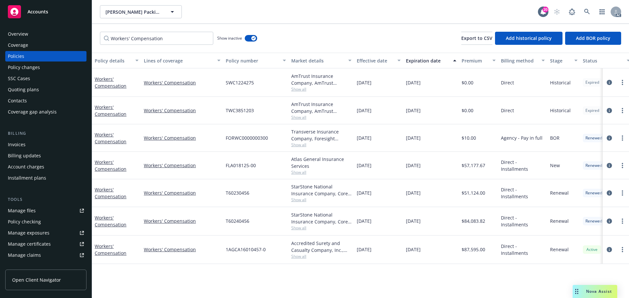
scroll to position [128, 0]
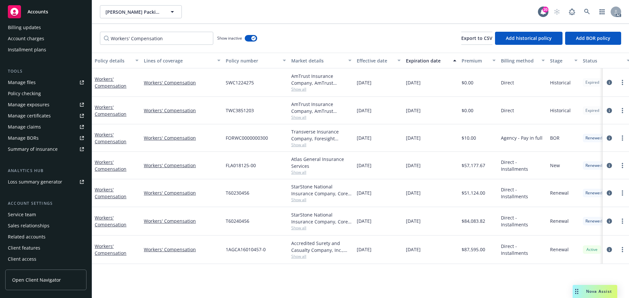
click at [16, 211] on div "Service team" at bounding box center [22, 215] width 28 height 10
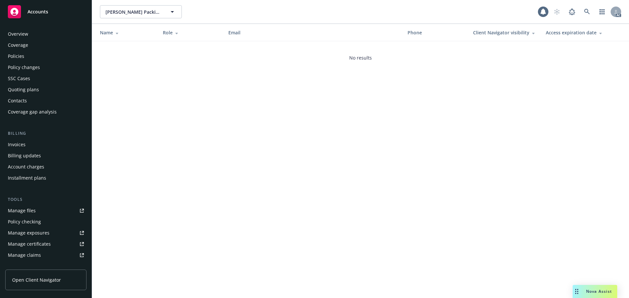
scroll to position [128, 0]
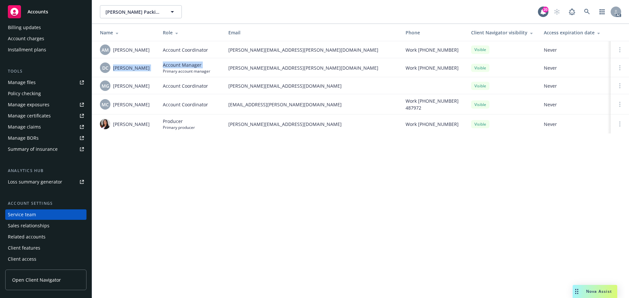
drag, startPoint x: 157, startPoint y: 68, endPoint x: 114, endPoint y: 71, distance: 42.3
click at [114, 71] on tr "DC Daniel Campbell Account Manager Primary account manager daniel.campbell@newf…" at bounding box center [360, 67] width 537 height 19
click at [146, 68] on span "Daniel Campbell" at bounding box center [131, 68] width 37 height 7
drag, startPoint x: 154, startPoint y: 67, endPoint x: 112, endPoint y: 69, distance: 41.4
click at [112, 69] on td "DC Daniel Campbell" at bounding box center [125, 67] width 66 height 19
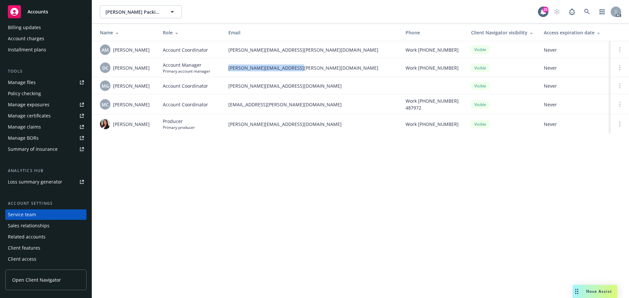
drag, startPoint x: 243, startPoint y: 68, endPoint x: 230, endPoint y: 72, distance: 14.4
click at [230, 72] on td "daniel.campbell@newfront.com" at bounding box center [311, 67] width 177 height 19
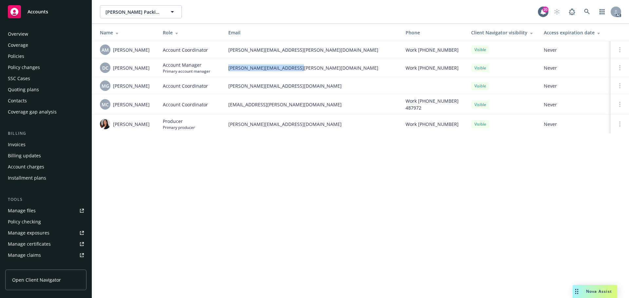
click at [29, 61] on div "Policies" at bounding box center [46, 56] width 76 height 10
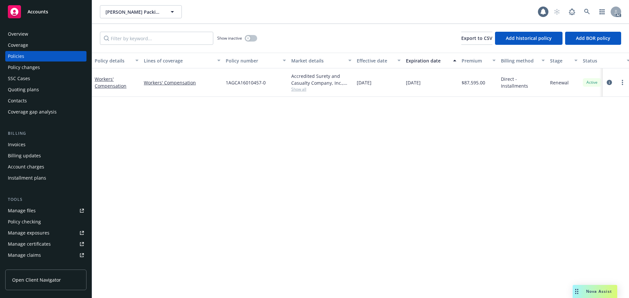
drag, startPoint x: 440, startPoint y: 84, endPoint x: 407, endPoint y: 85, distance: 33.1
click at [407, 85] on div "01/01/2026" at bounding box center [431, 82] width 56 height 29
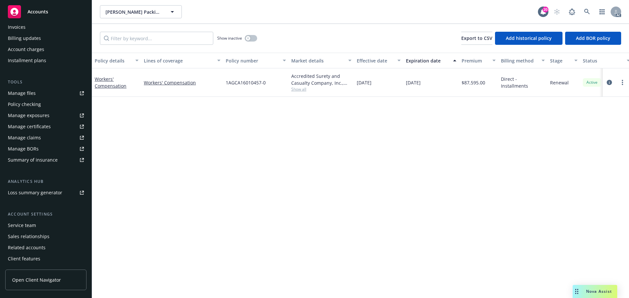
scroll to position [128, 0]
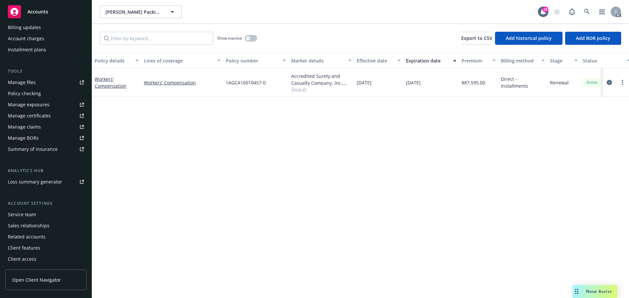
drag, startPoint x: 25, startPoint y: 215, endPoint x: 34, endPoint y: 209, distance: 10.8
click at [25, 215] on div "Service team" at bounding box center [22, 215] width 28 height 10
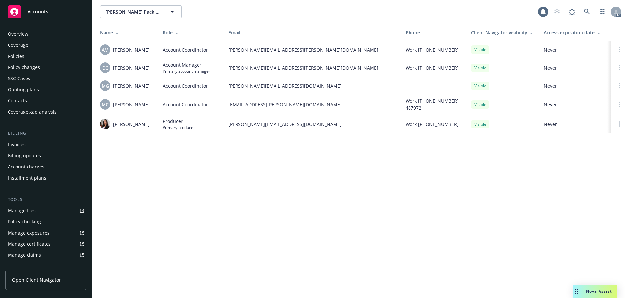
scroll to position [128, 0]
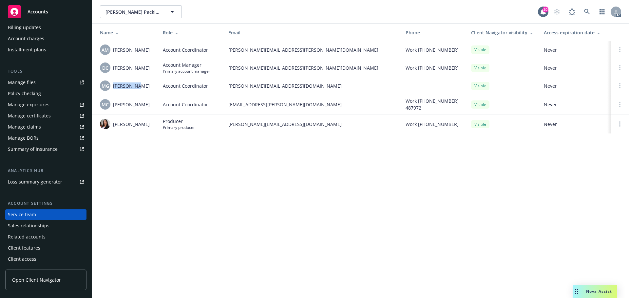
drag, startPoint x: 138, startPoint y: 84, endPoint x: 113, endPoint y: 87, distance: 24.4
click at [113, 87] on div "MG Mike Gaite" at bounding box center [126, 86] width 52 height 10
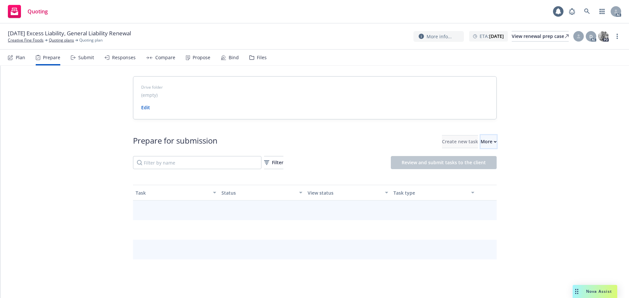
click at [481, 142] on div "More" at bounding box center [489, 142] width 16 height 12
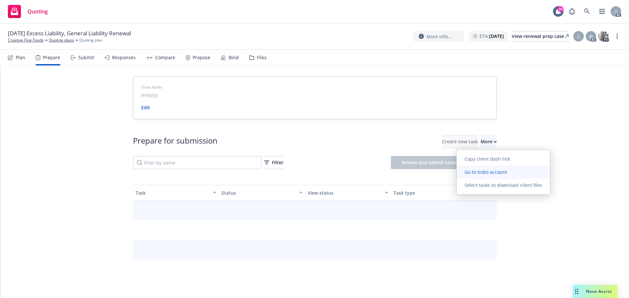
click at [484, 167] on link "Go to Indio account" at bounding box center [503, 172] width 93 height 13
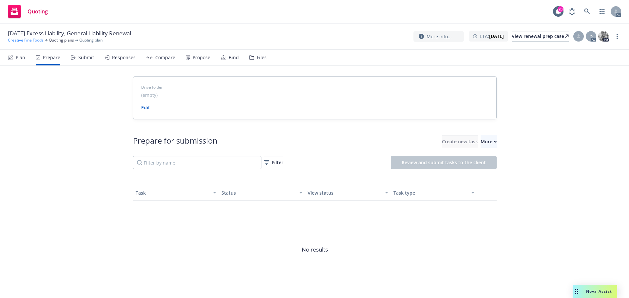
drag, startPoint x: 30, startPoint y: 42, endPoint x: 34, endPoint y: 41, distance: 3.3
click at [30, 42] on link "Creative Fine Foods" at bounding box center [26, 40] width 36 height 6
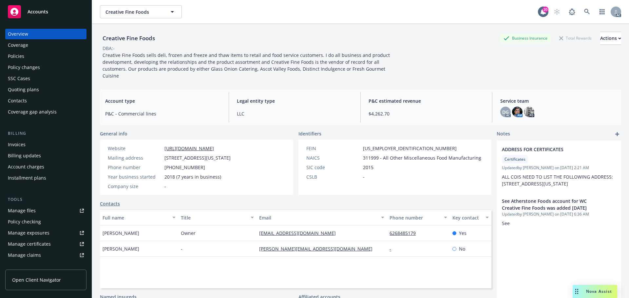
click at [444, 54] on div "Creative Fine Foods Business Insurance Total Rewards Actions DBA: - Creative Fi…" at bounding box center [360, 56] width 521 height 48
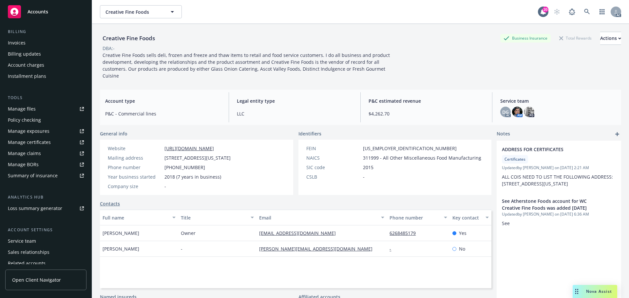
scroll to position [128, 0]
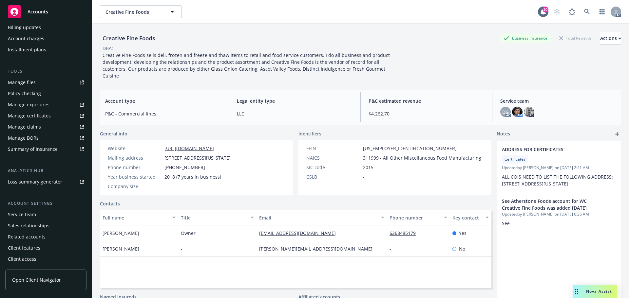
click at [35, 210] on div "Service team" at bounding box center [46, 215] width 76 height 10
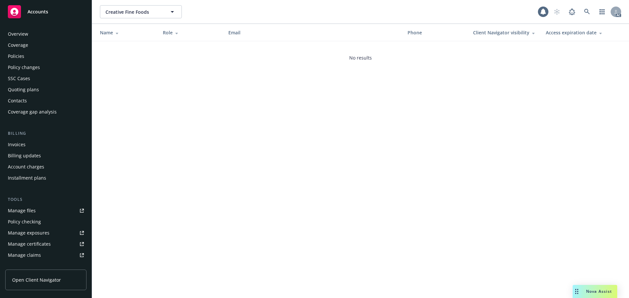
scroll to position [128, 0]
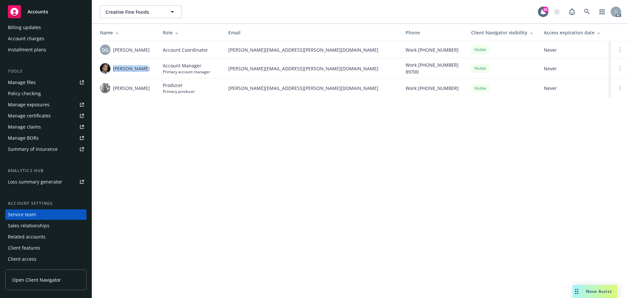
drag, startPoint x: 154, startPoint y: 67, endPoint x: 114, endPoint y: 66, distance: 39.7
click at [114, 66] on td "Marlowe Milo" at bounding box center [125, 68] width 66 height 20
copy span "Marlowe Milo"
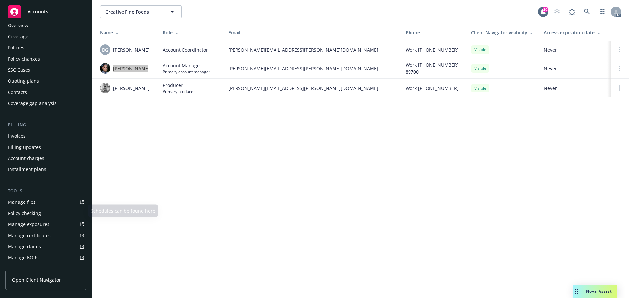
scroll to position [0, 0]
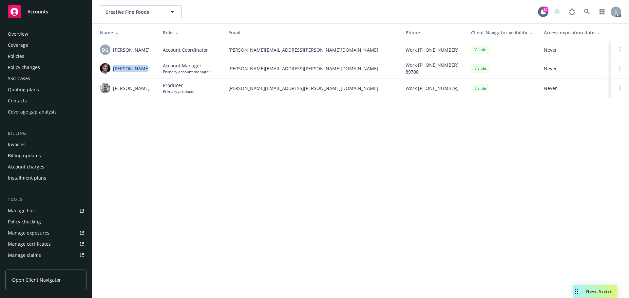
click at [36, 60] on div "Policies" at bounding box center [46, 56] width 76 height 10
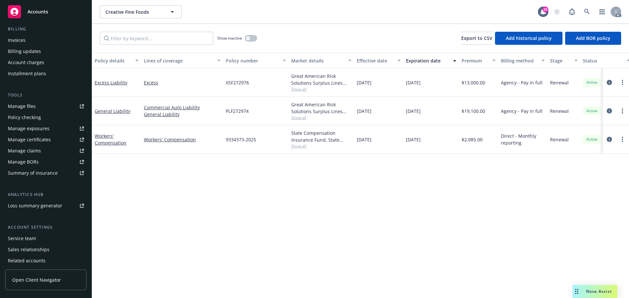
scroll to position [128, 0]
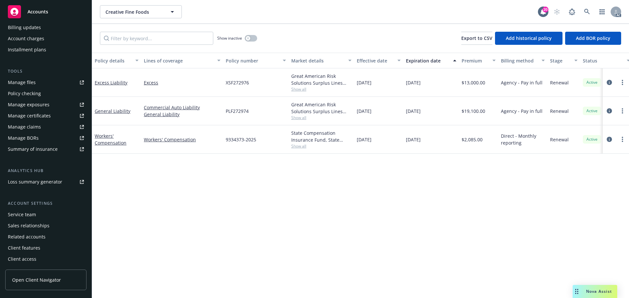
click at [28, 217] on div "Service team" at bounding box center [22, 215] width 28 height 10
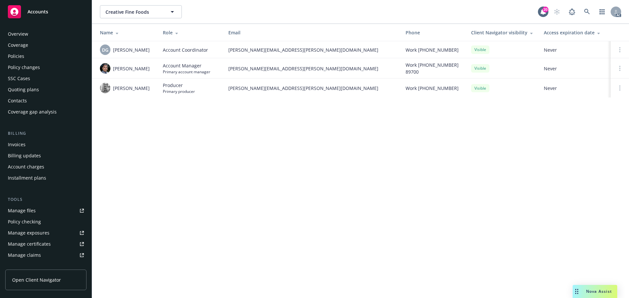
click at [37, 39] on div "Overview" at bounding box center [46, 34] width 76 height 10
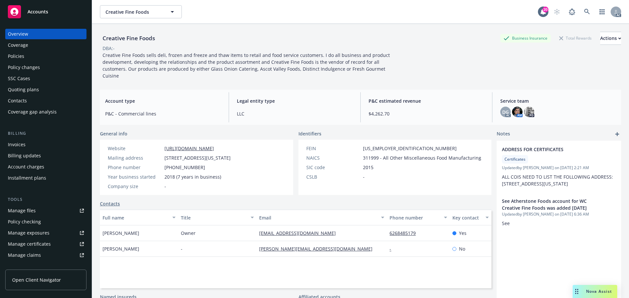
click at [45, 55] on div "Policies" at bounding box center [46, 56] width 76 height 10
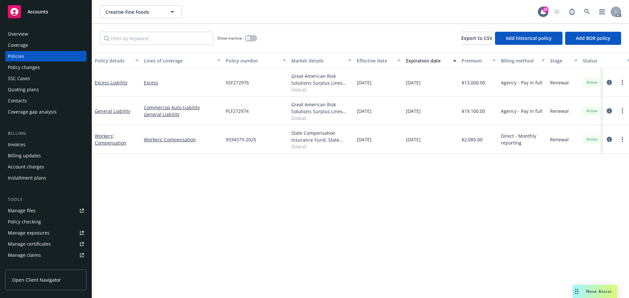
click at [611, 111] on icon "circleInformation" at bounding box center [609, 110] width 5 height 5
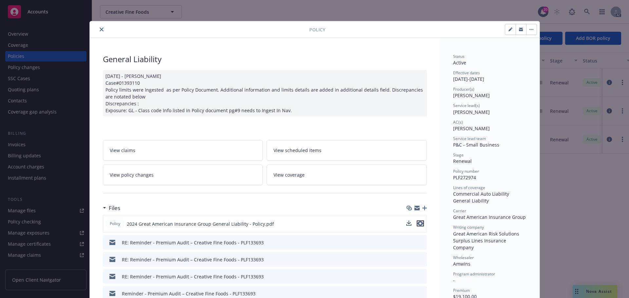
click at [417, 225] on icon "preview file" at bounding box center [420, 223] width 6 height 5
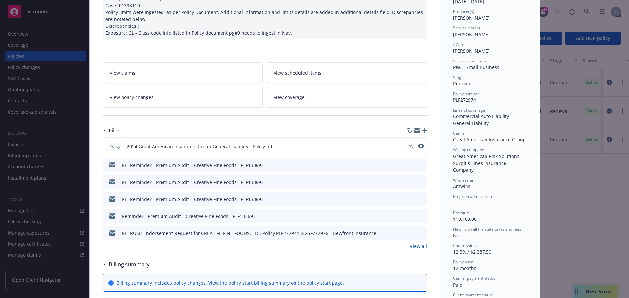
scroll to position [98, 0]
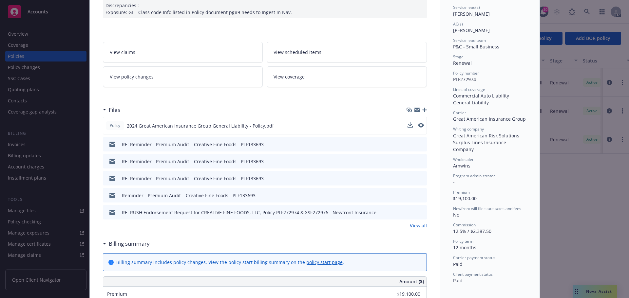
click at [420, 223] on link "View all" at bounding box center [418, 225] width 17 height 7
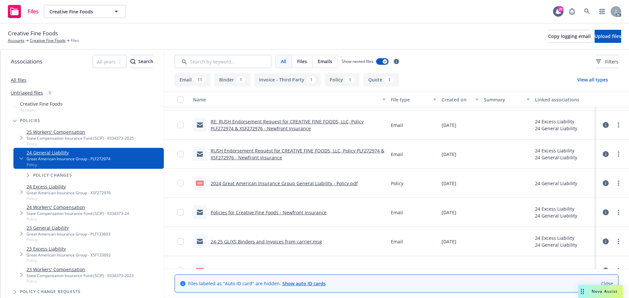
scroll to position [142, 0]
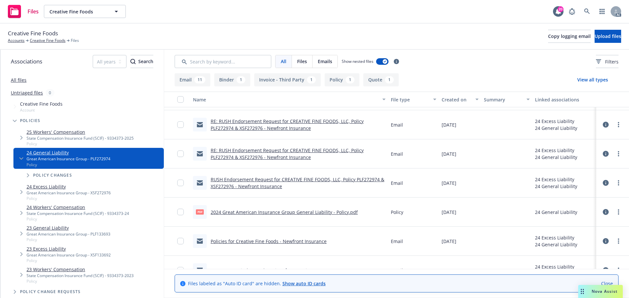
click at [44, 186] on link "24 Excess Liability" at bounding box center [69, 186] width 84 height 7
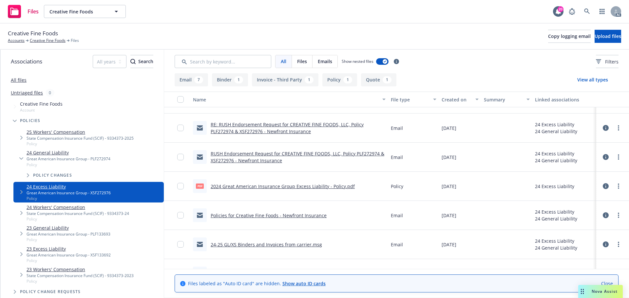
scroll to position [66, 0]
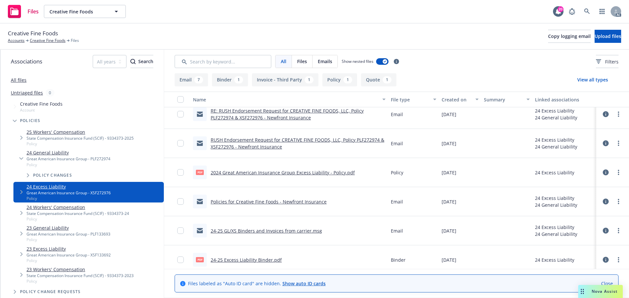
click at [304, 173] on link "2024 Great American Insurance Group Excess Liability - Policy.pdf" at bounding box center [283, 173] width 144 height 6
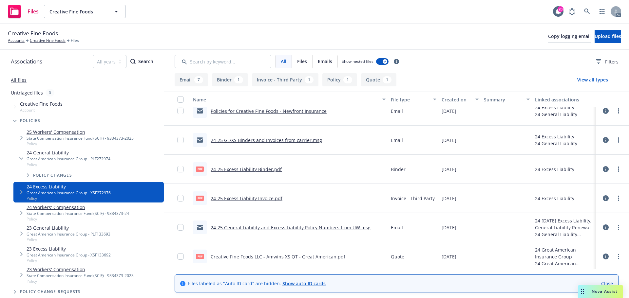
scroll to position [158, 0]
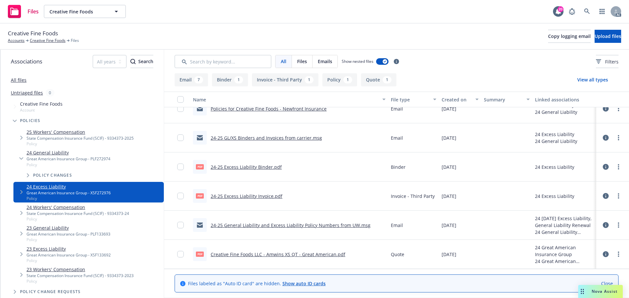
click at [22, 82] on link "All files" at bounding box center [19, 80] width 16 height 6
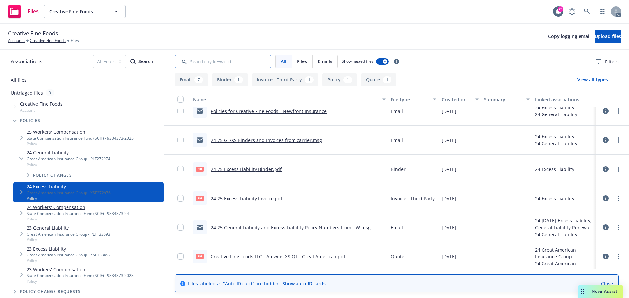
click at [219, 65] on input "Search by keyword..." at bounding box center [223, 61] width 97 height 13
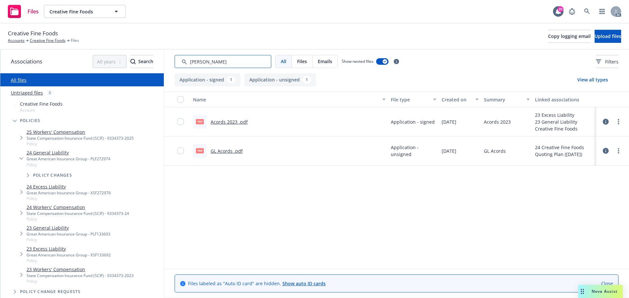
drag, startPoint x: 215, startPoint y: 55, endPoint x: 192, endPoint y: 63, distance: 23.8
click at [192, 63] on input "Search by keyword..." at bounding box center [223, 61] width 97 height 13
type input "app"
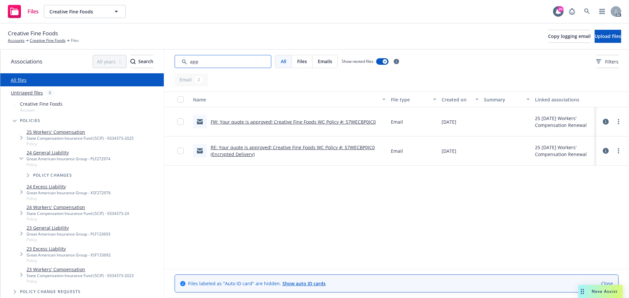
drag, startPoint x: 224, startPoint y: 61, endPoint x: 160, endPoint y: 66, distance: 63.7
click at [160, 66] on div "Associations All years 2027 2026 2025 2024 2023 2022 2021 2020 2019 2018 2017 2…" at bounding box center [314, 174] width 629 height 249
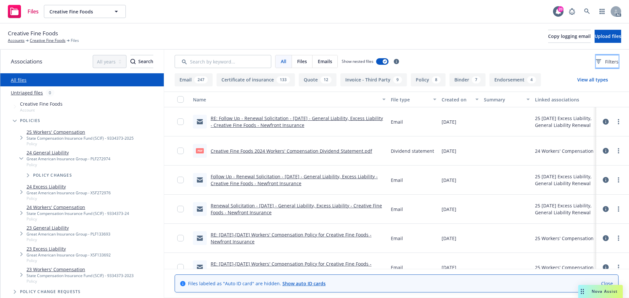
click at [596, 61] on button "Filters" at bounding box center [607, 61] width 23 height 13
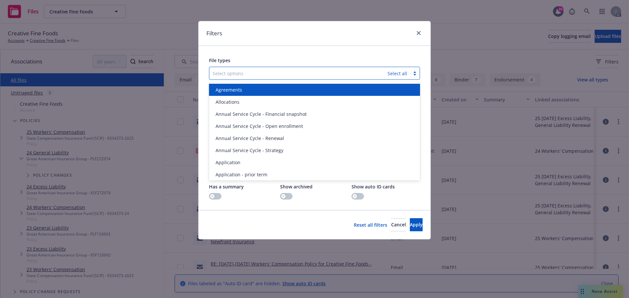
click at [365, 75] on div at bounding box center [299, 73] width 172 height 8
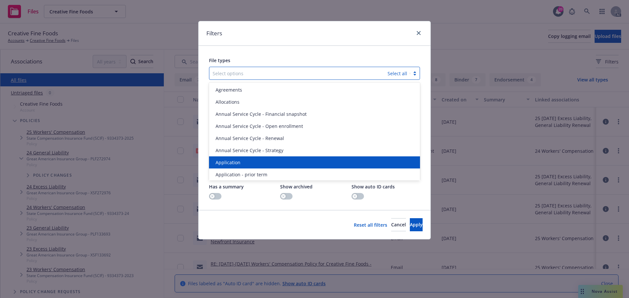
click at [260, 161] on div "Application" at bounding box center [314, 162] width 203 height 7
click at [260, 161] on span "Application - prior term" at bounding box center [242, 162] width 52 height 7
click at [260, 161] on div "Application - signed" at bounding box center [314, 162] width 203 height 7
click at [260, 161] on span "Application - unsigned" at bounding box center [241, 162] width 50 height 7
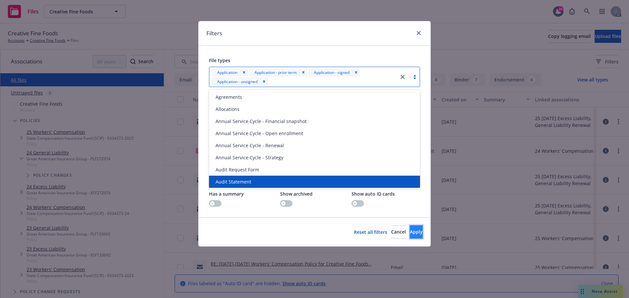
click at [410, 233] on span "Apply" at bounding box center [416, 232] width 13 height 6
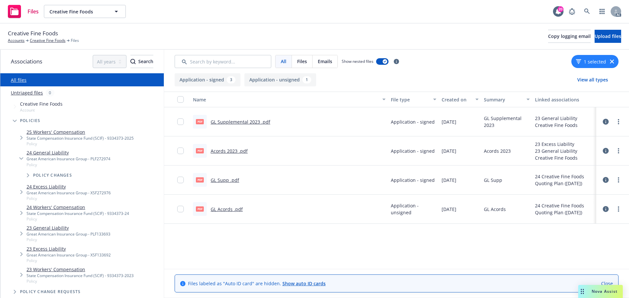
click at [256, 124] on link "GL Supplemental 2023 .pdf" at bounding box center [241, 122] width 60 height 6
click at [235, 70] on div "All Files Emails Show nested files 1 selected" at bounding box center [396, 62] width 465 height 24
click at [613, 60] on icon "button" at bounding box center [612, 62] width 4 height 4
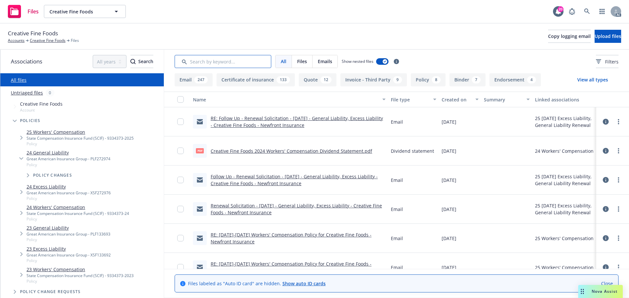
click at [244, 61] on input "Search by keyword..." at bounding box center [223, 61] width 97 height 13
type input "app"
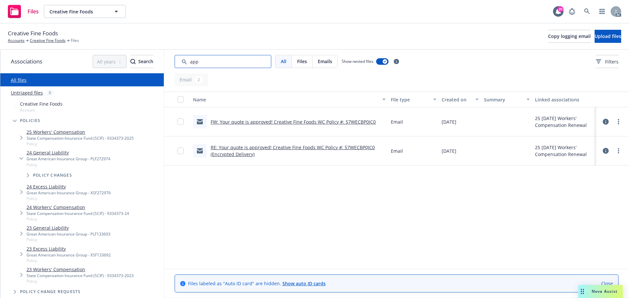
drag, startPoint x: 201, startPoint y: 63, endPoint x: 182, endPoint y: 63, distance: 18.3
click at [182, 63] on input "Search by keyword..." at bounding box center [223, 61] width 97 height 13
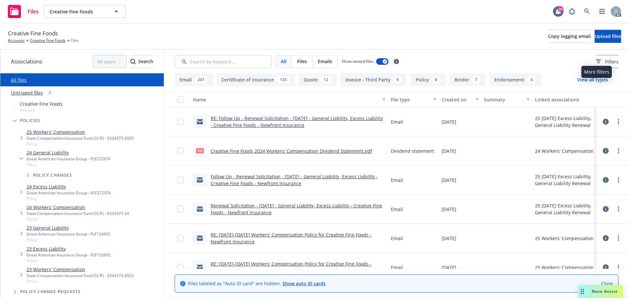
click at [596, 60] on div "Filters" at bounding box center [607, 61] width 23 height 7
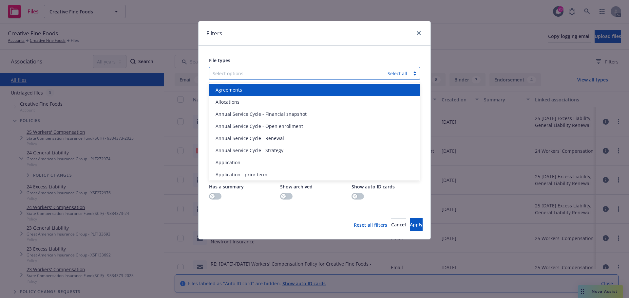
click at [283, 75] on div at bounding box center [299, 73] width 172 height 8
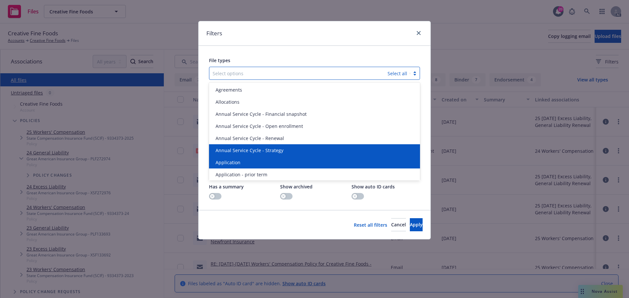
click at [249, 162] on div "Application" at bounding box center [314, 162] width 203 height 7
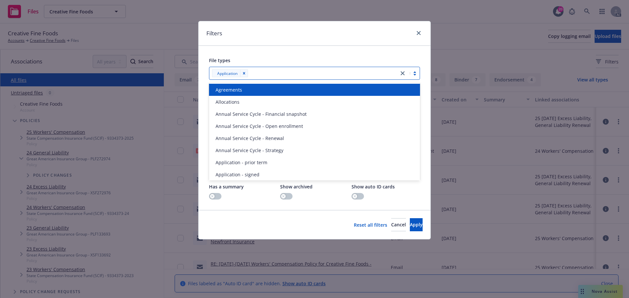
click at [249, 162] on span "Application - prior term" at bounding box center [242, 162] width 52 height 7
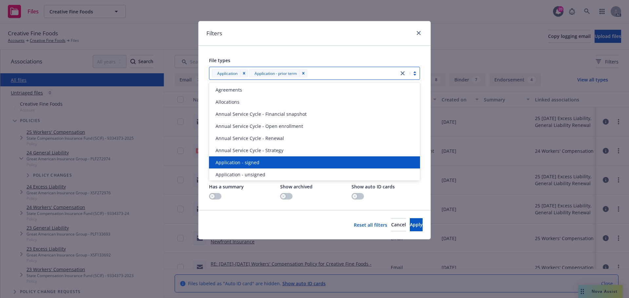
click at [249, 162] on span "Application - signed" at bounding box center [238, 162] width 44 height 7
click at [249, 162] on span "Application - unsigned" at bounding box center [241, 162] width 50 height 7
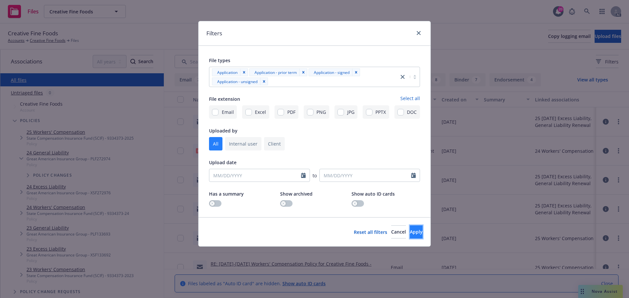
click at [410, 236] on button "Apply" at bounding box center [416, 232] width 13 height 13
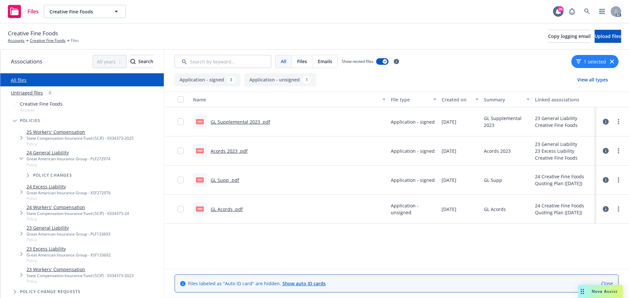
click at [612, 62] on icon "button" at bounding box center [612, 62] width 4 height 4
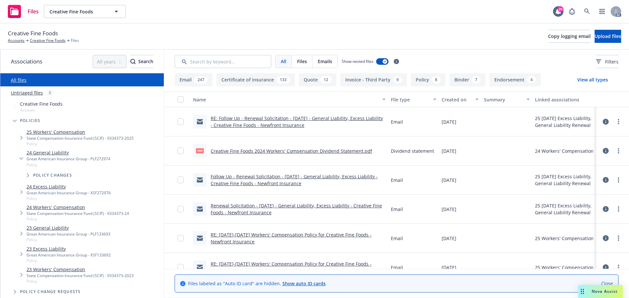
click at [38, 37] on span "Creative Fine Foods" at bounding box center [33, 33] width 50 height 9
click at [42, 40] on link "Creative Fine Foods" at bounding box center [48, 41] width 36 height 6
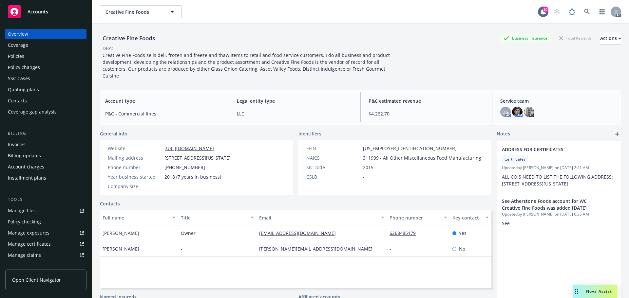
click at [476, 89] on div "Creative Fine Foods Business Insurance Total Rewards Actions DBA: - Creative Fi…" at bounding box center [360, 169] width 521 height 291
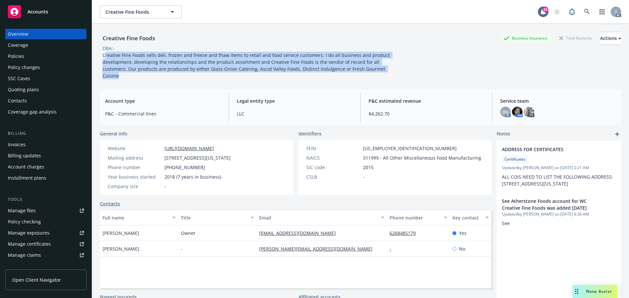
drag, startPoint x: 104, startPoint y: 54, endPoint x: 123, endPoint y: 71, distance: 25.7
click at [136, 81] on div "Creative Fine Foods Business Insurance Total Rewards Actions DBA: - Creative Fi…" at bounding box center [360, 54] width 521 height 61
click at [111, 60] on span "Creative Fine Foods sells deli, frozen and freeze and thaw items to retail and …" at bounding box center [247, 65] width 289 height 27
drag, startPoint x: 104, startPoint y: 55, endPoint x: 120, endPoint y: 74, distance: 25.3
click at [120, 74] on div "Creative Fine Foods sells deli, frozen and freeze and thaw items to retail and …" at bounding box center [247, 66] width 295 height 28
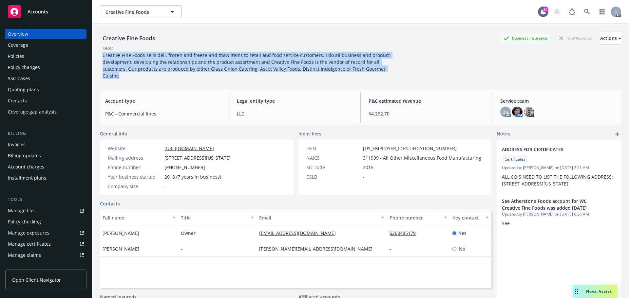
copy span "Creative Fine Foods sells deli, frozen and freeze and thaw items to retail and …"
click at [29, 49] on div "Coverage" at bounding box center [46, 45] width 76 height 10
click at [26, 52] on div "Policies" at bounding box center [46, 56] width 76 height 10
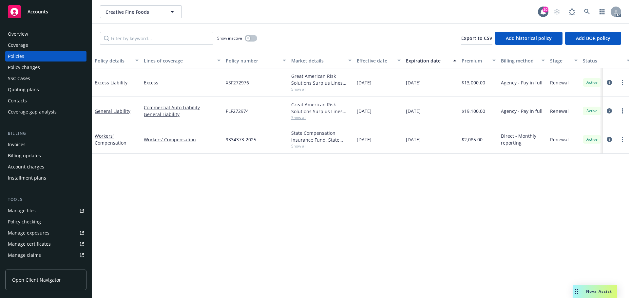
click at [329, 186] on div "Policy details Lines of coverage Policy number Market details Effective date Ex…" at bounding box center [360, 176] width 537 height 246
drag, startPoint x: 382, startPoint y: 114, endPoint x: 372, endPoint y: 113, distance: 10.8
click at [372, 113] on div "[DATE]" at bounding box center [378, 111] width 49 height 29
copy span "2024"
drag, startPoint x: 435, startPoint y: 108, endPoint x: 419, endPoint y: 112, distance: 16.5
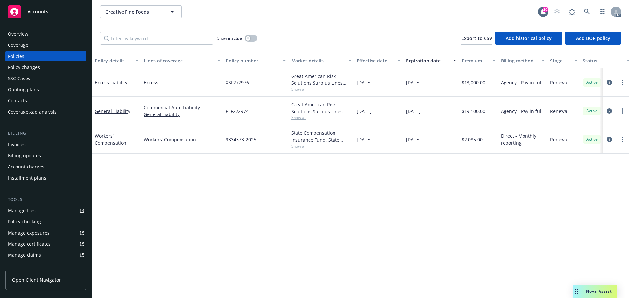
click at [419, 112] on div "[DATE]" at bounding box center [431, 111] width 56 height 29
copy span "2025"
click at [295, 114] on div "Great American Risk Solutions Surplus Lines Insurance Company, Great American I…" at bounding box center [321, 108] width 60 height 14
click at [294, 120] on span "Show all" at bounding box center [321, 118] width 60 height 6
drag, startPoint x: 226, startPoint y: 160, endPoint x: 322, endPoint y: 161, distance: 96.0
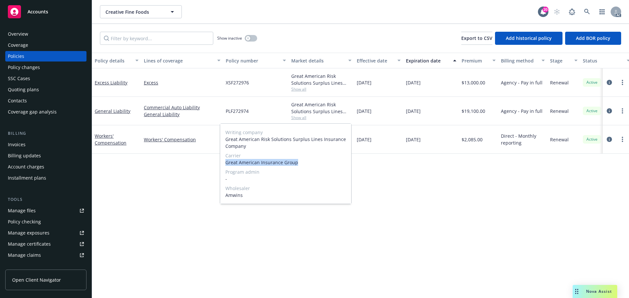
click at [322, 161] on span "Great American Insurance Group" at bounding box center [285, 162] width 121 height 7
copy span "Great American Insurance Group"
click at [403, 176] on div "Policy details Lines of coverage Policy number Market details Effective date Ex…" at bounding box center [360, 176] width 537 height 246
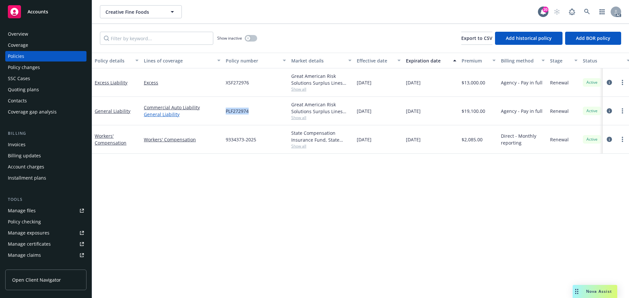
drag, startPoint x: 251, startPoint y: 112, endPoint x: 218, endPoint y: 112, distance: 32.8
click at [218, 112] on div "General Liability Commercial Auto Liability General Liability PLF272974 Great A…" at bounding box center [408, 111] width 632 height 29
copy div "PLF272974"
drag, startPoint x: 487, startPoint y: 113, endPoint x: 464, endPoint y: 114, distance: 22.3
click at [464, 114] on div "$19,100.00" at bounding box center [478, 111] width 39 height 29
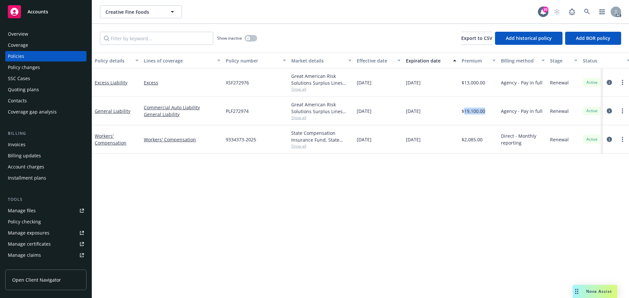
copy span "19,100.00"
drag, startPoint x: 398, startPoint y: 108, endPoint x: 356, endPoint y: 112, distance: 41.5
click at [356, 112] on div "[DATE]" at bounding box center [378, 111] width 49 height 29
copy span "[DATE]"
drag, startPoint x: 413, startPoint y: 112, endPoint x: 407, endPoint y: 112, distance: 6.6
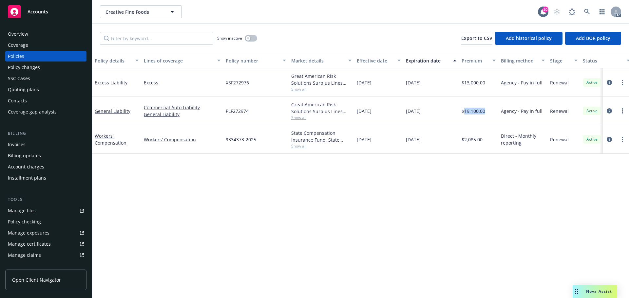
click at [407, 112] on div "[DATE]" at bounding box center [431, 111] width 56 height 29
copy span "[DATE]"
click at [304, 88] on span "Show all" at bounding box center [321, 89] width 60 height 6
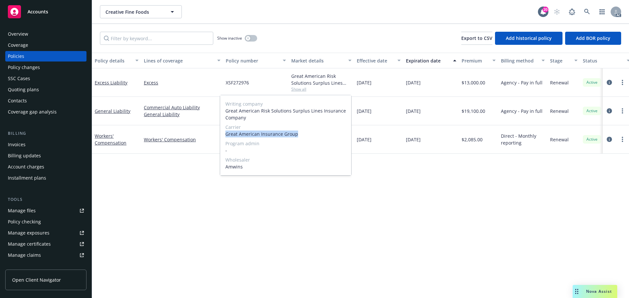
drag, startPoint x: 307, startPoint y: 134, endPoint x: 225, endPoint y: 133, distance: 82.2
click at [225, 133] on div "Writing company Great American Risk Solutions Surplus Lines Insurance Company C…" at bounding box center [285, 135] width 131 height 80
copy span "Great American Insurance Group"
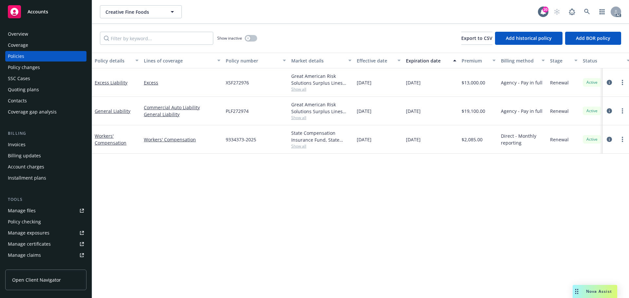
click at [518, 120] on div "Agency - Pay in full" at bounding box center [522, 111] width 49 height 29
drag, startPoint x: 251, startPoint y: 78, endPoint x: 229, endPoint y: 82, distance: 22.8
click at [222, 82] on div "Excess Liability Excess XSF272976 Great American Risk Solutions Surplus Lines I…" at bounding box center [408, 82] width 632 height 29
copy div "XSF272976"
drag, startPoint x: 485, startPoint y: 81, endPoint x: 465, endPoint y: 85, distance: 20.3
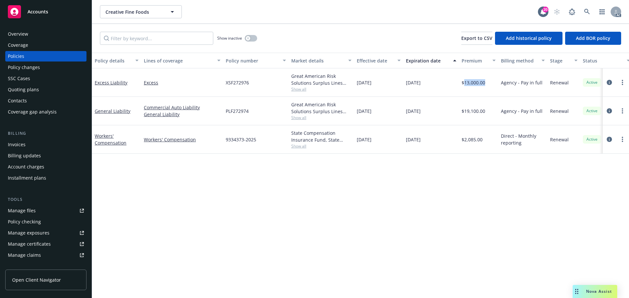
click at [465, 85] on div "$13,000.00" at bounding box center [478, 82] width 39 height 29
drag, startPoint x: 384, startPoint y: 80, endPoint x: 627, endPoint y: 124, distance: 246.8
click at [357, 82] on div "[DATE]" at bounding box center [378, 82] width 49 height 29
drag, startPoint x: 437, startPoint y: 84, endPoint x: 401, endPoint y: 81, distance: 35.5
click at [400, 81] on div "Excess Liability Excess XSF272976 Great American Risk Solutions Surplus Lines I…" at bounding box center [408, 82] width 632 height 29
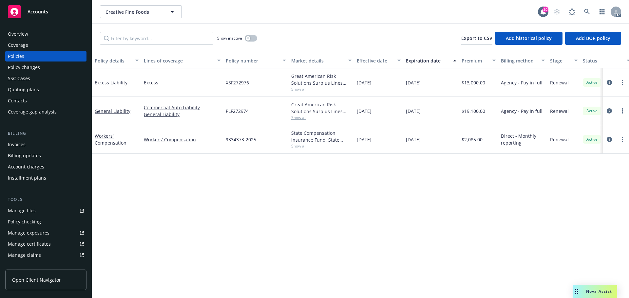
click at [282, 174] on div "Policy details Lines of coverage Policy number Market details Effective date Ex…" at bounding box center [360, 176] width 537 height 246
click at [246, 38] on div "button" at bounding box center [248, 38] width 5 height 5
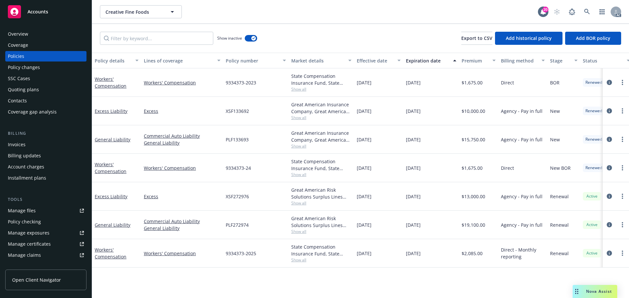
drag, startPoint x: 384, startPoint y: 141, endPoint x: 371, endPoint y: 141, distance: 13.1
click at [371, 141] on div "[DATE]" at bounding box center [378, 139] width 49 height 29
drag, startPoint x: 429, startPoint y: 139, endPoint x: 421, endPoint y: 142, distance: 8.1
click at [421, 142] on div "[DATE]" at bounding box center [431, 139] width 56 height 29
click at [298, 147] on span "Show all" at bounding box center [321, 147] width 60 height 6
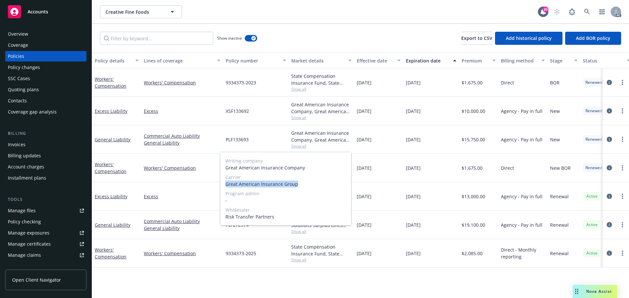
drag, startPoint x: 312, startPoint y: 184, endPoint x: 223, endPoint y: 182, distance: 88.8
click at [223, 182] on div "Writing company Great American Insurance Company Carrier Great American Insuran…" at bounding box center [285, 188] width 131 height 73
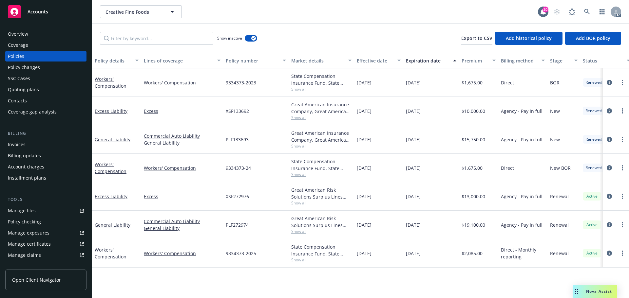
click at [429, 210] on div "[DATE]" at bounding box center [431, 196] width 56 height 29
drag, startPoint x: 253, startPoint y: 142, endPoint x: 223, endPoint y: 144, distance: 30.2
click at [223, 144] on div "General Liability Commercial Auto Liability General Liability PLF133693 Great A…" at bounding box center [408, 139] width 632 height 29
drag, startPoint x: 491, startPoint y: 147, endPoint x: 465, endPoint y: 146, distance: 25.9
click at [465, 146] on div "$15,750.00" at bounding box center [478, 139] width 39 height 29
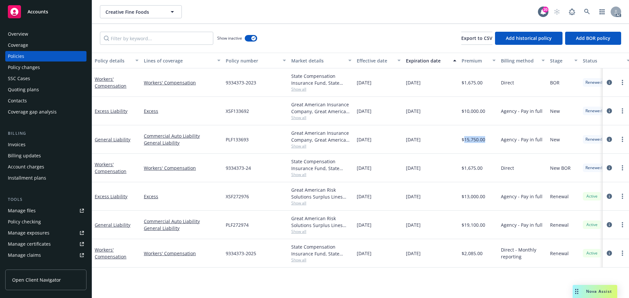
drag, startPoint x: 379, startPoint y: 139, endPoint x: 355, endPoint y: 143, distance: 23.5
click at [355, 143] on div "[DATE]" at bounding box center [378, 139] width 49 height 29
drag, startPoint x: 422, startPoint y: 141, endPoint x: 405, endPoint y: 142, distance: 17.1
click at [405, 142] on div "[DATE]" at bounding box center [431, 139] width 56 height 29
drag, startPoint x: 132, startPoint y: 115, endPoint x: 451, endPoint y: 164, distance: 321.9
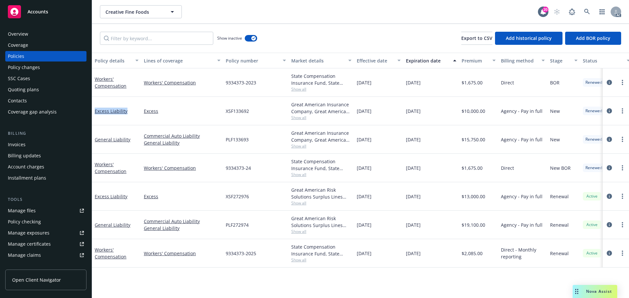
click at [96, 117] on div "Excess Liability" at bounding box center [116, 111] width 49 height 29
click at [135, 112] on div "Excess Liability" at bounding box center [117, 111] width 44 height 7
drag, startPoint x: 133, startPoint y: 111, endPoint x: 93, endPoint y: 117, distance: 41.1
click at [93, 117] on div "Excess Liability" at bounding box center [116, 111] width 49 height 29
click at [303, 122] on div "Great American Insurance Company, Great American Insurance Group, Risk Transfer…" at bounding box center [322, 111] width 66 height 29
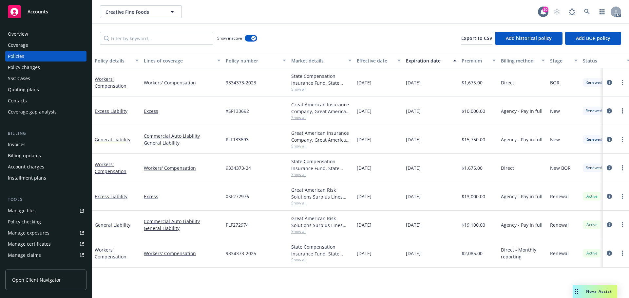
click at [302, 118] on span "Show all" at bounding box center [321, 118] width 60 height 6
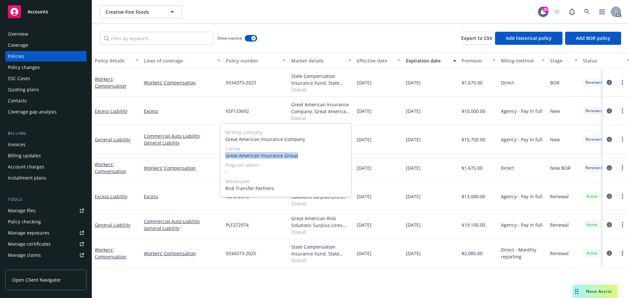
drag, startPoint x: 307, startPoint y: 155, endPoint x: 226, endPoint y: 156, distance: 81.3
click at [226, 156] on span "Great American Insurance Group" at bounding box center [285, 155] width 121 height 7
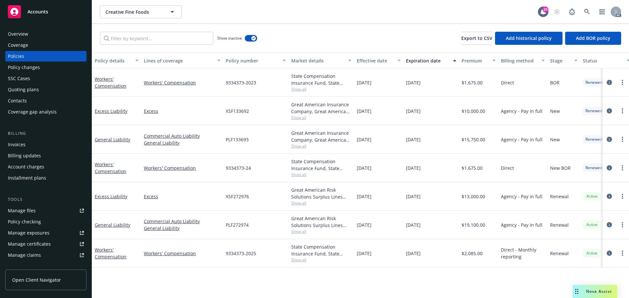
drag, startPoint x: 430, startPoint y: 138, endPoint x: 331, endPoint y: 126, distance: 99.6
click at [421, 138] on span "[DATE]" at bounding box center [413, 139] width 15 height 7
drag, startPoint x: 247, startPoint y: 112, endPoint x: 224, endPoint y: 112, distance: 22.9
click at [224, 112] on div "XSF133692" at bounding box center [256, 111] width 66 height 29
drag, startPoint x: 478, startPoint y: 111, endPoint x: 465, endPoint y: 113, distance: 13.6
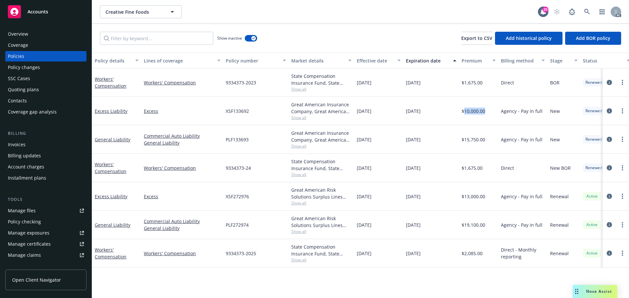
click at [465, 113] on div "$10,000.00" at bounding box center [478, 111] width 39 height 29
drag, startPoint x: 391, startPoint y: 111, endPoint x: 357, endPoint y: 113, distance: 33.8
click at [357, 113] on div "[DATE]" at bounding box center [378, 111] width 49 height 29
drag, startPoint x: 429, startPoint y: 116, endPoint x: 402, endPoint y: 115, distance: 26.2
click at [402, 115] on div "Excess Liability Excess XSF133692 Great American Insurance Company, Great Ameri…" at bounding box center [408, 111] width 632 height 29
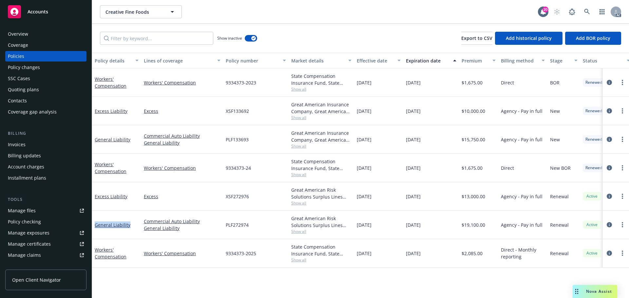
drag, startPoint x: 131, startPoint y: 227, endPoint x: 94, endPoint y: 230, distance: 36.8
click at [94, 230] on div "General Liability" at bounding box center [116, 225] width 49 height 29
click at [178, 41] on input "Filter by keyword..." at bounding box center [156, 38] width 113 height 13
paste input "General Liability"
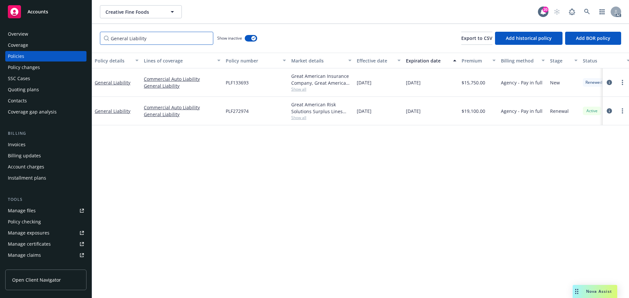
drag, startPoint x: 172, startPoint y: 34, endPoint x: 44, endPoint y: 34, distance: 128.1
click at [44, 34] on div "Accounts Overview Coverage Policies Policy changes SSC Cases Quoting plans Cont…" at bounding box center [314, 149] width 629 height 298
paste input "Excess"
type input "Excess Liability"
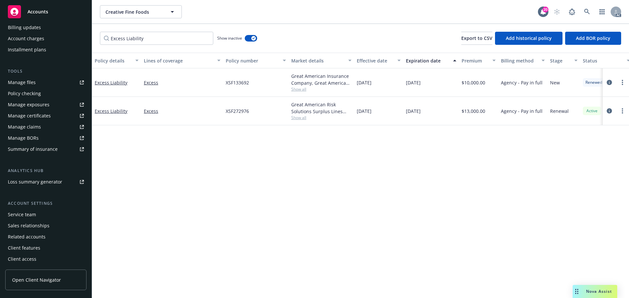
click at [28, 212] on div "Service team" at bounding box center [22, 215] width 28 height 10
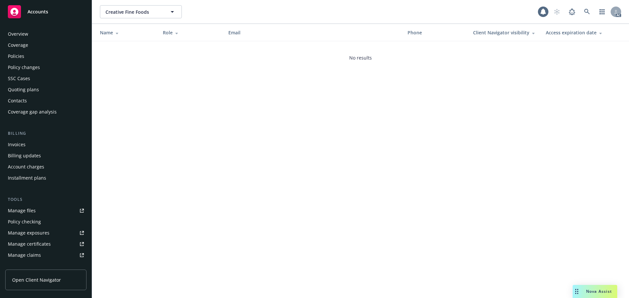
scroll to position [128, 0]
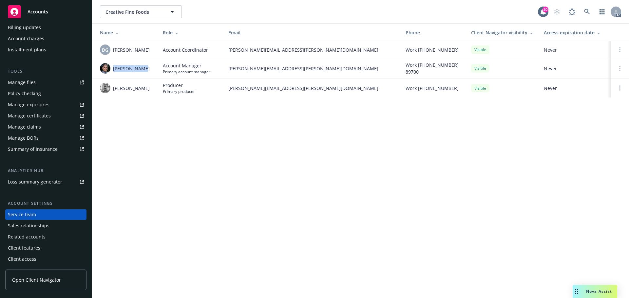
drag, startPoint x: 149, startPoint y: 67, endPoint x: 114, endPoint y: 67, distance: 34.7
click at [114, 67] on div "[PERSON_NAME]" at bounding box center [126, 68] width 52 height 10
drag, startPoint x: 228, startPoint y: 71, endPoint x: 319, endPoint y: 71, distance: 90.8
click at [319, 71] on span "[PERSON_NAME][EMAIL_ADDRESS][PERSON_NAME][DOMAIN_NAME]" at bounding box center [311, 68] width 167 height 7
drag, startPoint x: 144, startPoint y: 86, endPoint x: 113, endPoint y: 86, distance: 31.1
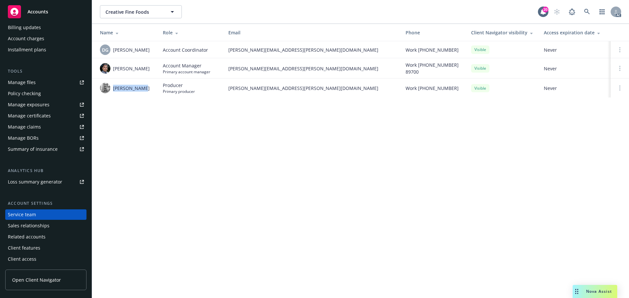
click at [113, 86] on div "[PERSON_NAME]" at bounding box center [126, 88] width 52 height 10
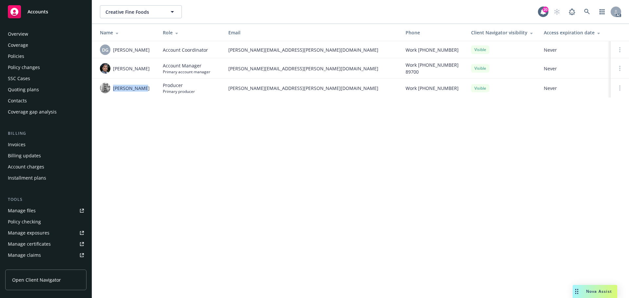
click at [21, 60] on div "Policies" at bounding box center [16, 56] width 16 height 10
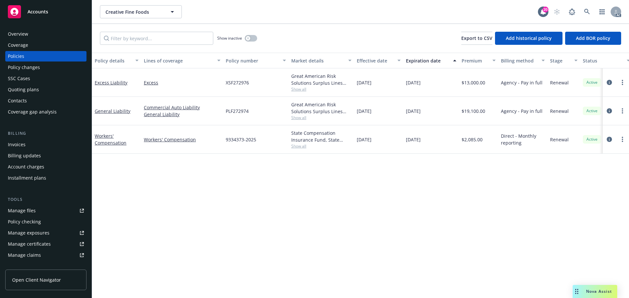
drag, startPoint x: 437, startPoint y: 108, endPoint x: 398, endPoint y: 109, distance: 39.7
click at [394, 109] on div "General Liability Commercial Auto Liability General Liability PLF272974 Great A…" at bounding box center [408, 111] width 632 height 29
click at [514, 180] on div "Policy details Lines of coverage Policy number Market details Effective date Ex…" at bounding box center [360, 176] width 537 height 246
click at [41, 32] on div "Overview" at bounding box center [46, 34] width 76 height 10
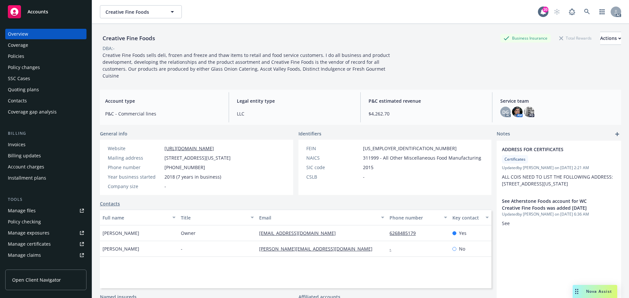
click at [32, 59] on div "Policies" at bounding box center [46, 56] width 76 height 10
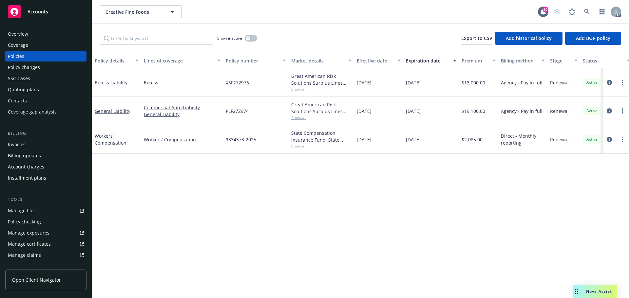
drag, startPoint x: 426, startPoint y: 118, endPoint x: 405, endPoint y: 117, distance: 21.3
click at [405, 117] on div "[DATE]" at bounding box center [431, 111] width 56 height 29
drag, startPoint x: 424, startPoint y: 110, endPoint x: 395, endPoint y: 111, distance: 28.5
click at [395, 111] on div "General Liability Commercial Auto Liability General Liability PLF272974 Great A…" at bounding box center [408, 111] width 632 height 29
click at [305, 117] on span "Show all" at bounding box center [321, 118] width 60 height 6
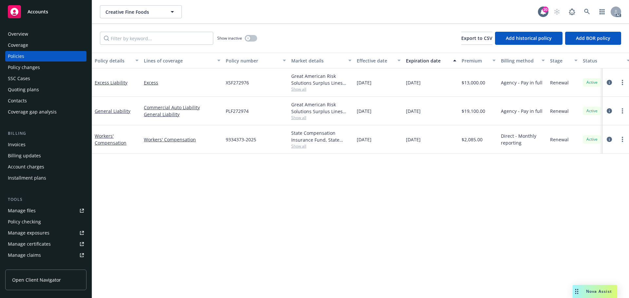
click at [31, 33] on div "Overview" at bounding box center [46, 34] width 76 height 10
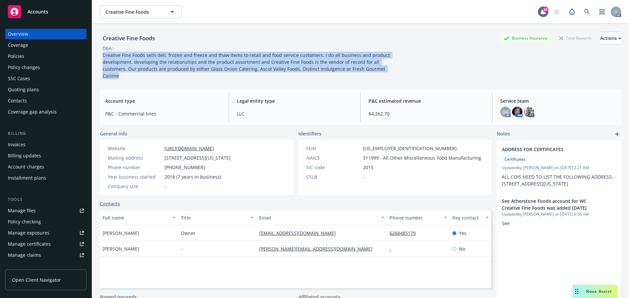
drag, startPoint x: 117, startPoint y: 75, endPoint x: 102, endPoint y: 58, distance: 22.5
click at [102, 58] on div "Creative Fine Foods sells deli, frozen and freeze and thaw items to retail and …" at bounding box center [247, 66] width 295 height 28
